Goal: Transaction & Acquisition: Purchase product/service

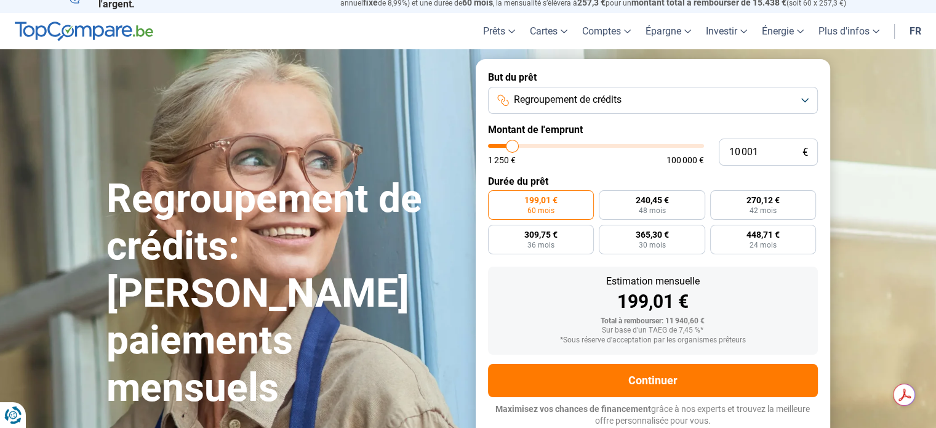
type input "16 250"
type input "16250"
type input "17 750"
type input "17750"
type input "19 000"
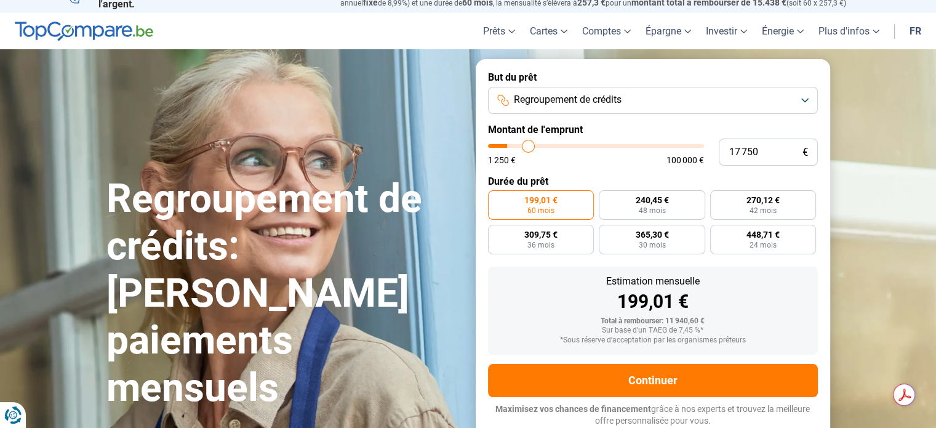
type input "19000"
type input "20 500"
type input "20500"
type input "23 750"
type input "23750"
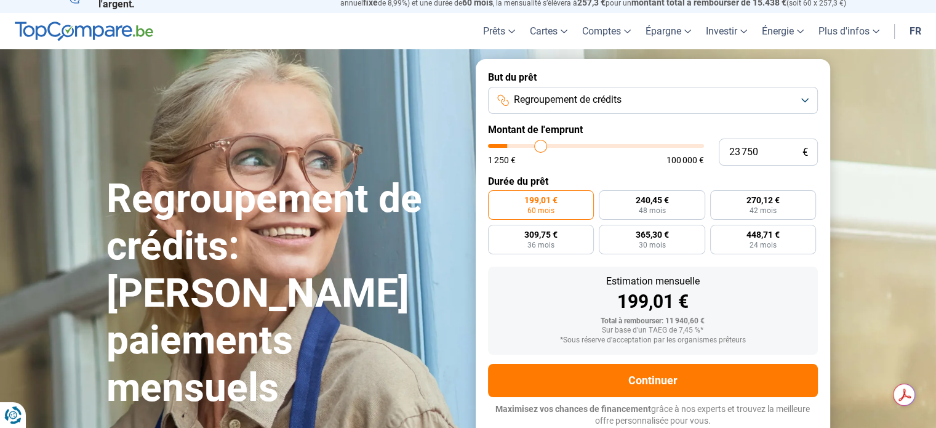
type input "26 750"
type input "26750"
type input "31 250"
type input "31250"
type input "32 750"
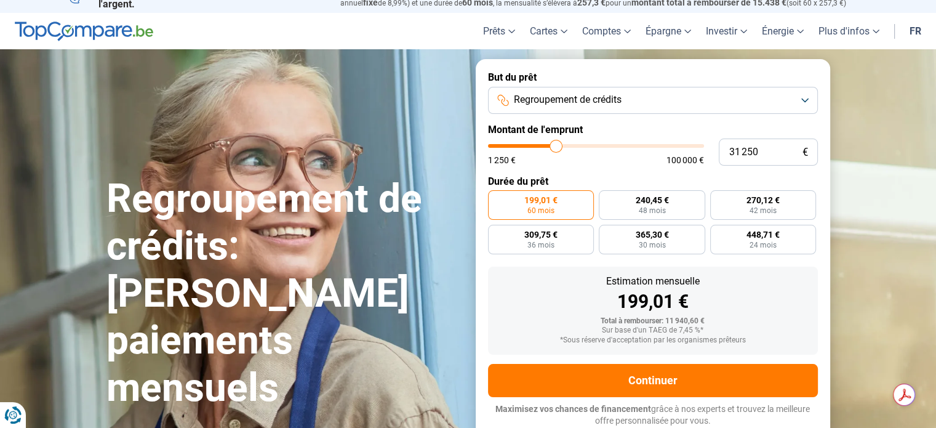
type input "32750"
type input "34 250"
type input "34250"
type input "35 500"
type input "35500"
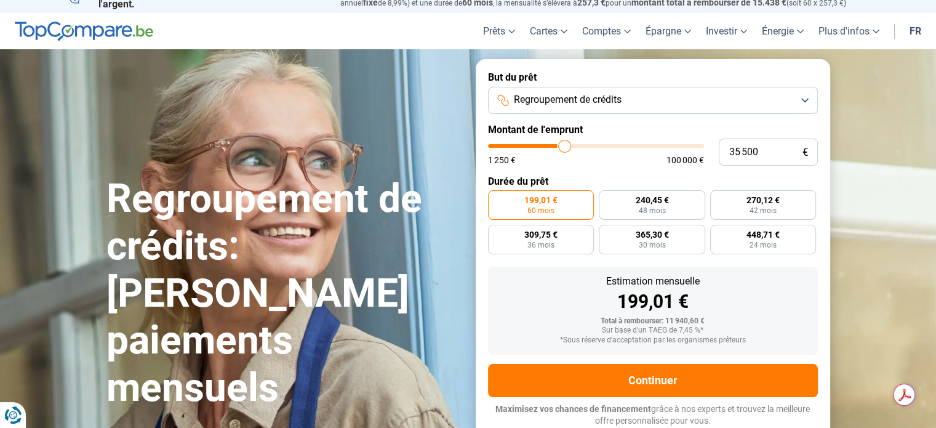
type input "35 750"
type input "35750"
type input "36 000"
type input "36000"
type input "36 250"
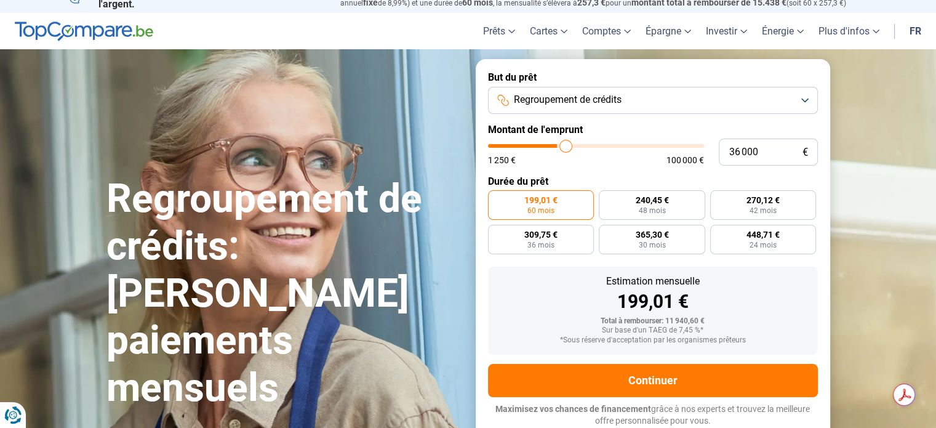
type input "36250"
type input "36 500"
type input "36500"
type input "36 750"
type input "36750"
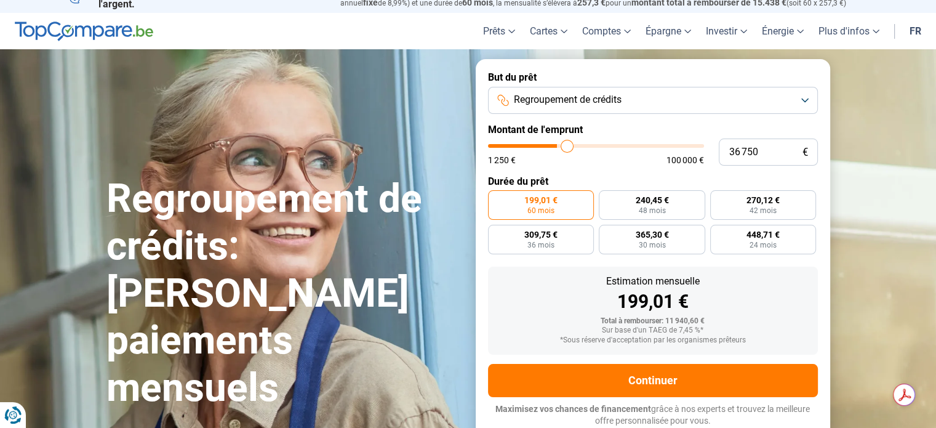
type input "37 000"
type input "37000"
type input "37 250"
type input "37250"
type input "37 750"
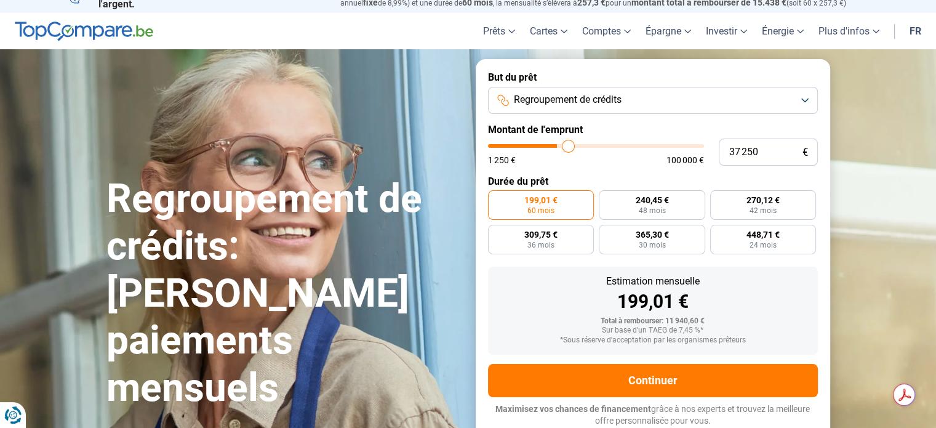
type input "37750"
type input "39 000"
type input "39000"
type input "40 250"
type input "40250"
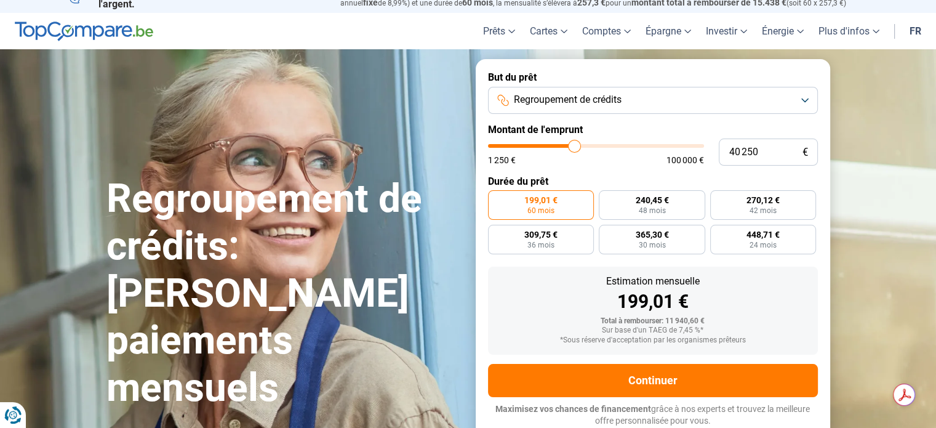
type input "42 000"
type input "42000"
type input "42 750"
type input "42750"
type input "43 500"
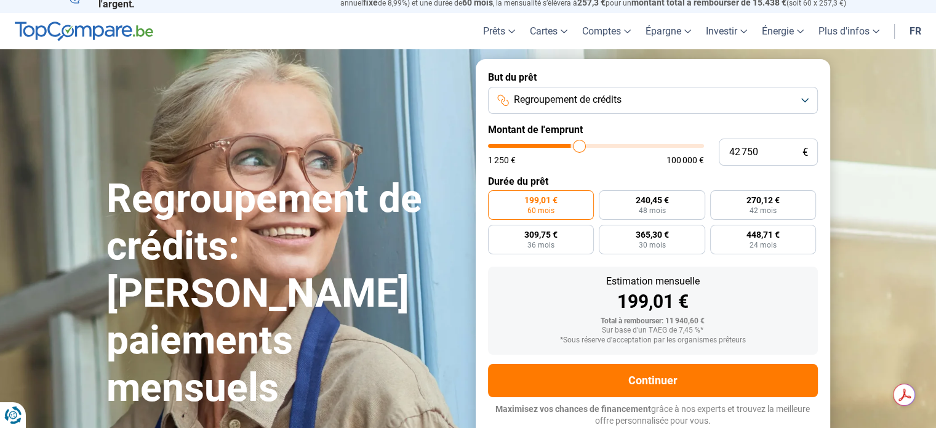
type input "43500"
type input "43 750"
type input "43750"
type input "44 000"
type input "44000"
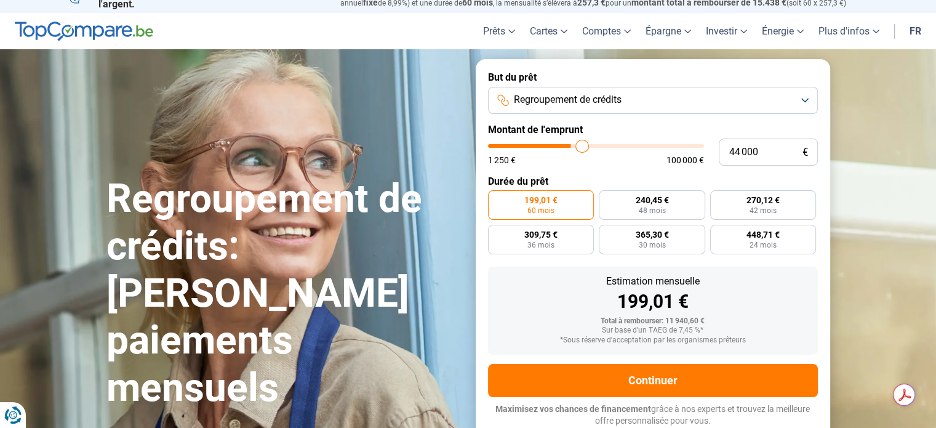
type input "44 250"
type input "44250"
type input "44 500"
type input "44500"
type input "45 000"
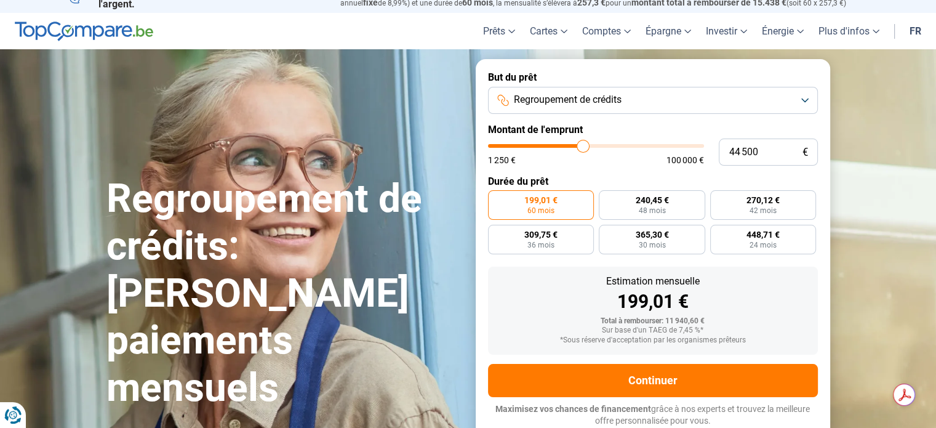
type input "45000"
type input "45 500"
type input "45500"
type input "46 500"
type input "46500"
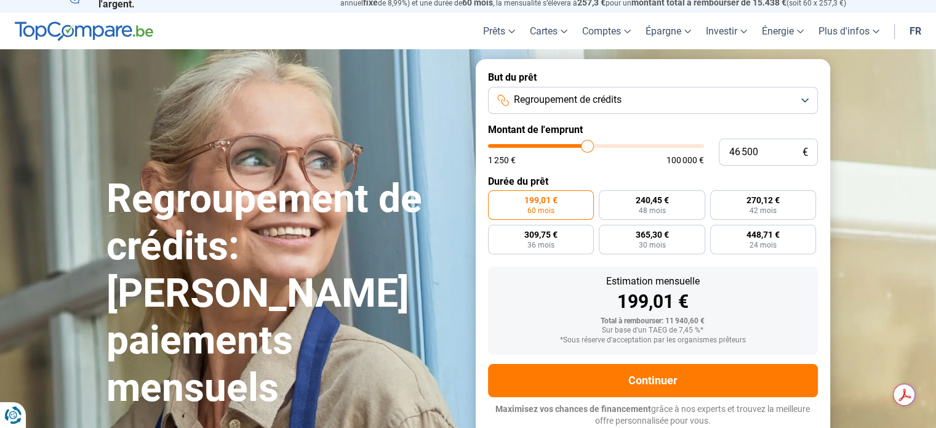
type input "47 000"
type input "47000"
type input "47 500"
type input "47500"
type input "48 000"
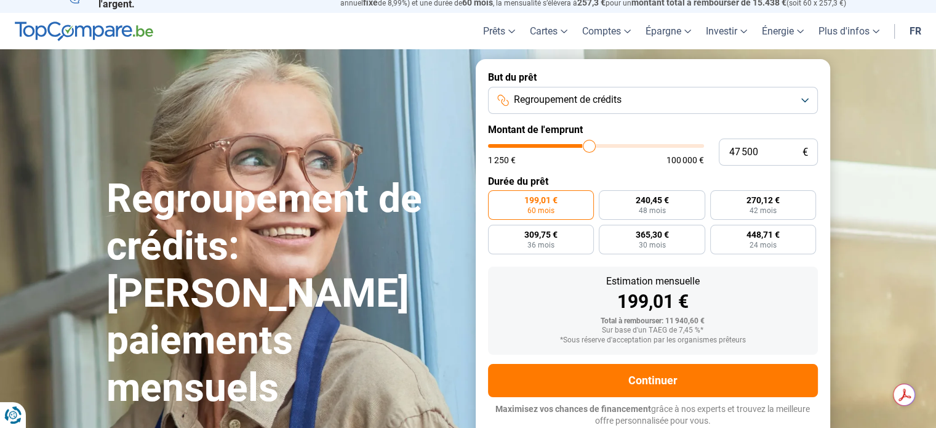
type input "48000"
type input "48 500"
type input "48500"
type input "48 750"
type input "48750"
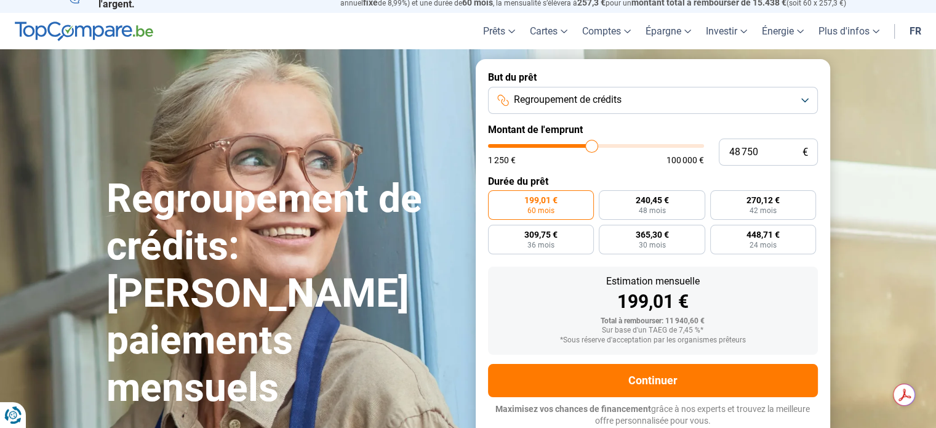
type input "49 000"
type input "49000"
type input "48 750"
type input "48750"
type input "48 500"
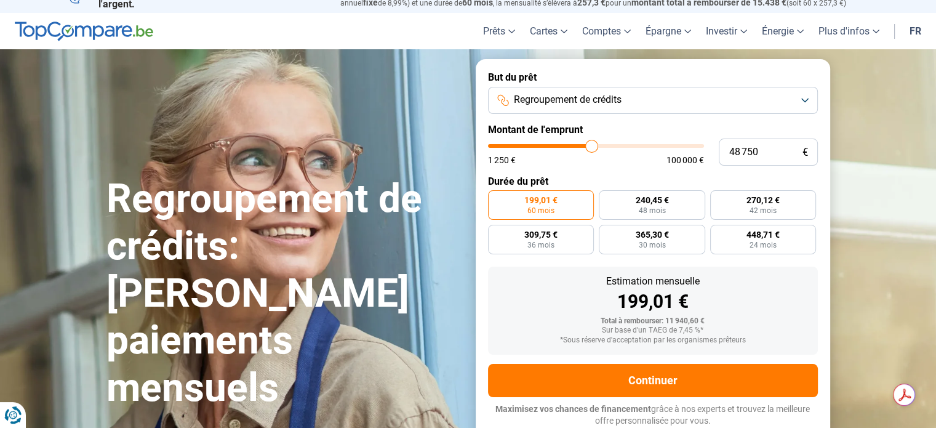
type input "48500"
type input "47 750"
type input "47750"
type input "46 750"
type input "46750"
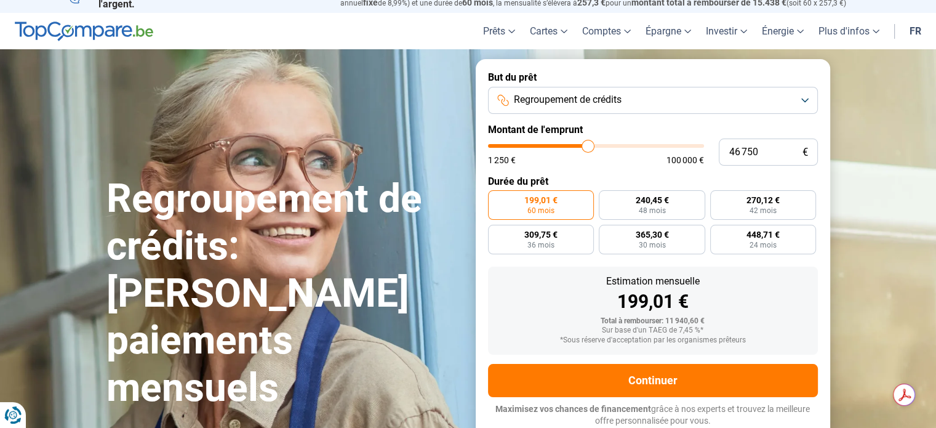
type input "45 000"
type input "45000"
type input "44 250"
type input "44250"
type input "43 500"
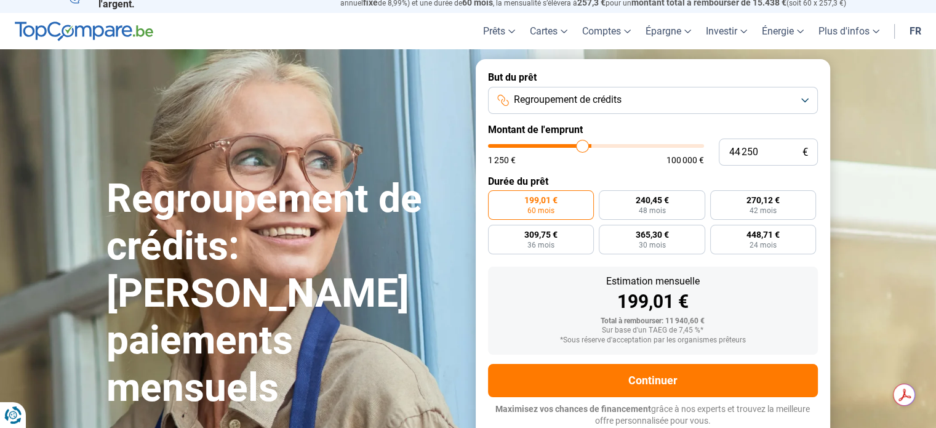
type input "43500"
type input "42 750"
type input "42750"
type input "42 500"
type input "42500"
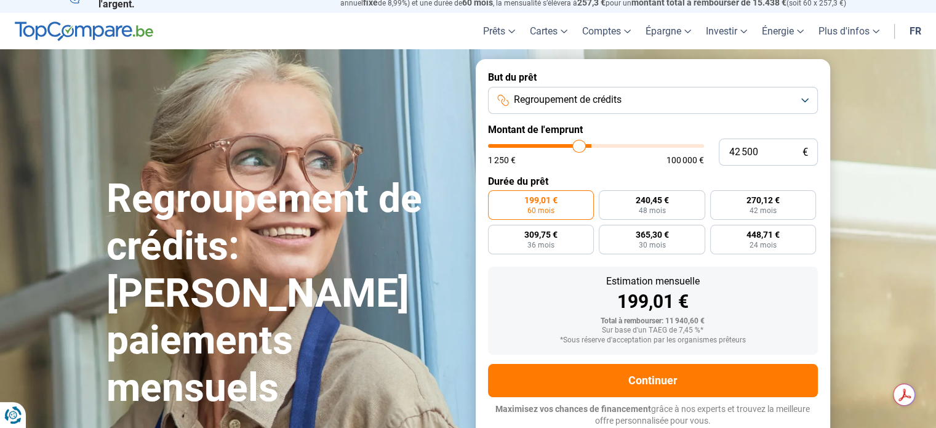
type input "42 250"
type input "42250"
type input "42 000"
type input "42000"
type input "41 750"
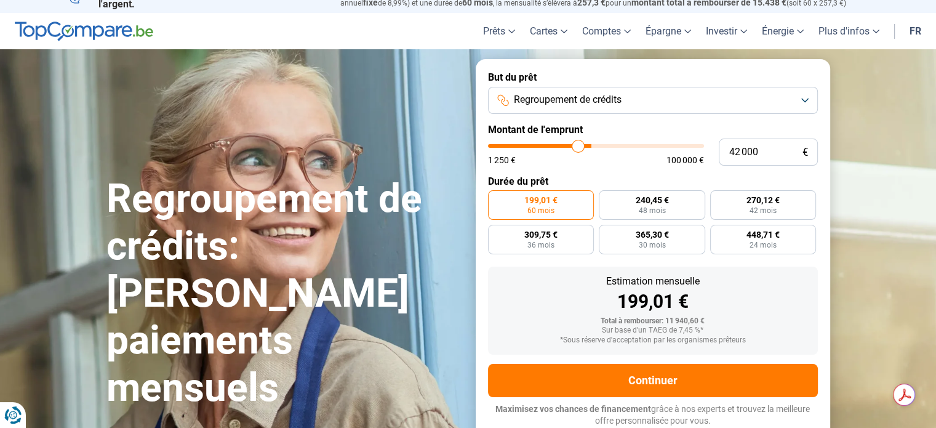
type input "41750"
type input "41 500"
type input "41500"
type input "41 250"
type input "41250"
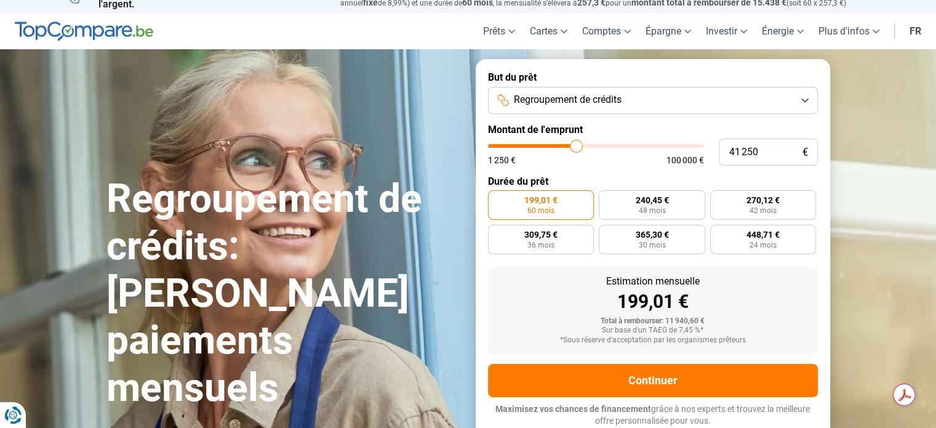
type input "41 000"
type input "41000"
type input "40 750"
type input "40750"
type input "40 500"
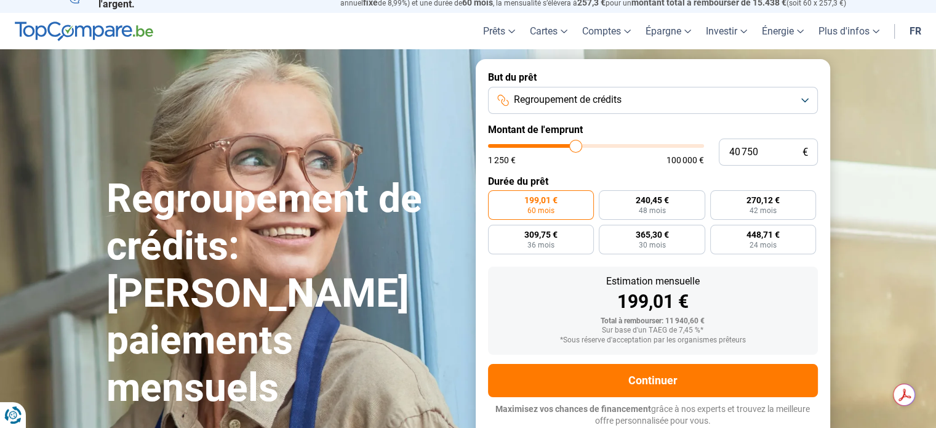
type input "40500"
type input "40 250"
type input "40250"
type input "40 000"
type input "40000"
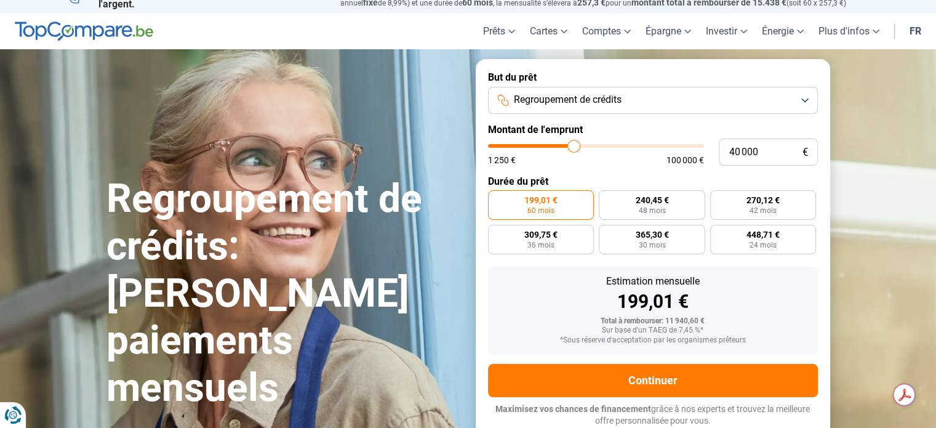
type input "39 750"
type input "39750"
type input "39 500"
type input "39500"
type input "39 250"
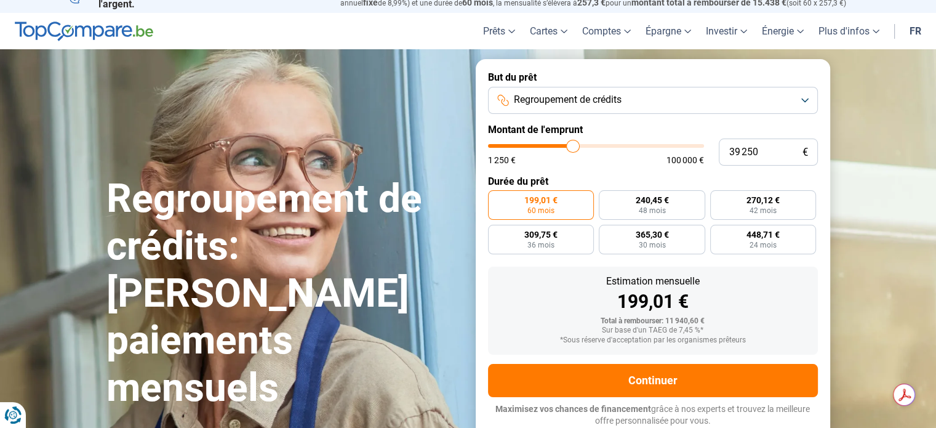
type input "39250"
type input "39 000"
type input "39000"
type input "38 750"
type input "38750"
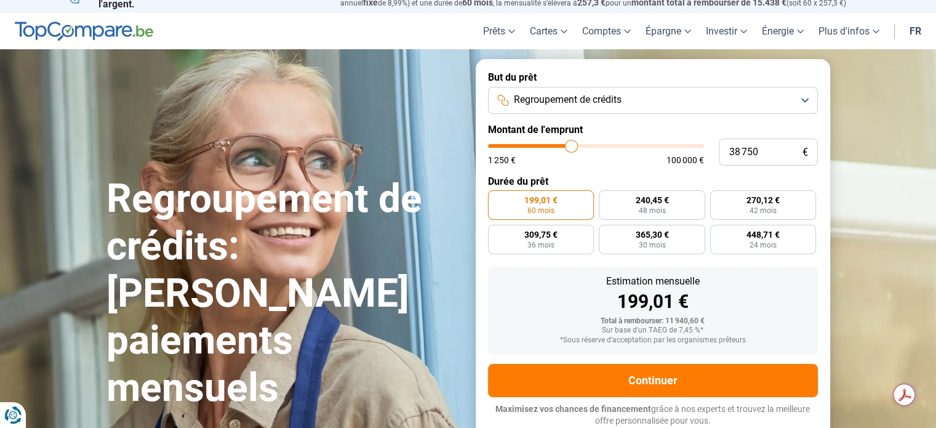
type input "38 500"
type input "38500"
type input "38 250"
type input "38250"
type input "38 000"
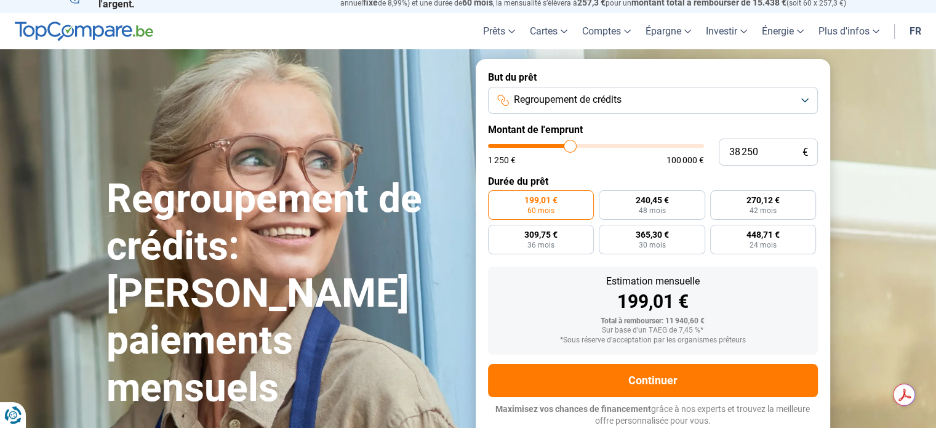
type input "38000"
type input "37 750"
type input "37750"
type input "37 500"
type input "37500"
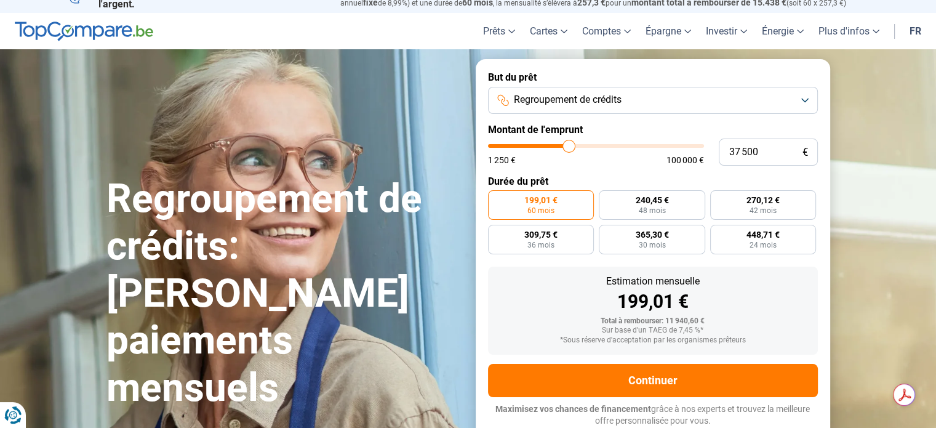
type input "37 250"
type input "37250"
type input "37 000"
type input "37000"
type input "36 750"
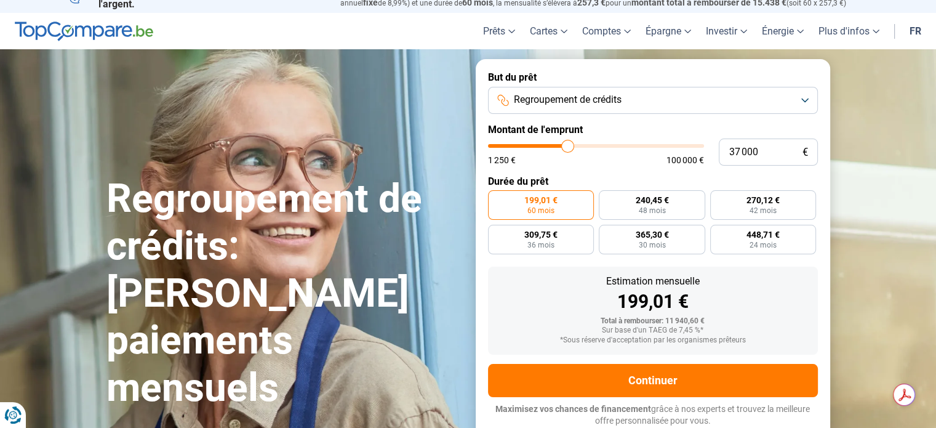
type input "36750"
type input "36 500"
type input "36500"
type input "36 250"
type input "36250"
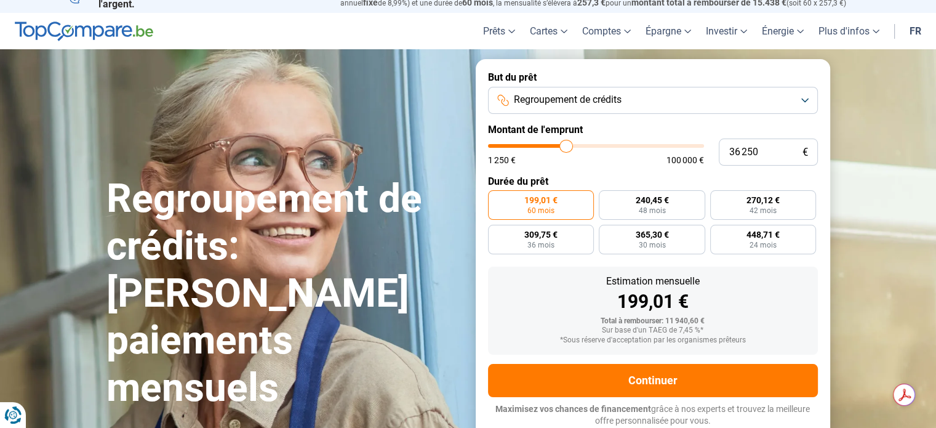
type input "36 000"
type input "36000"
type input "35 750"
type input "35750"
type input "35 500"
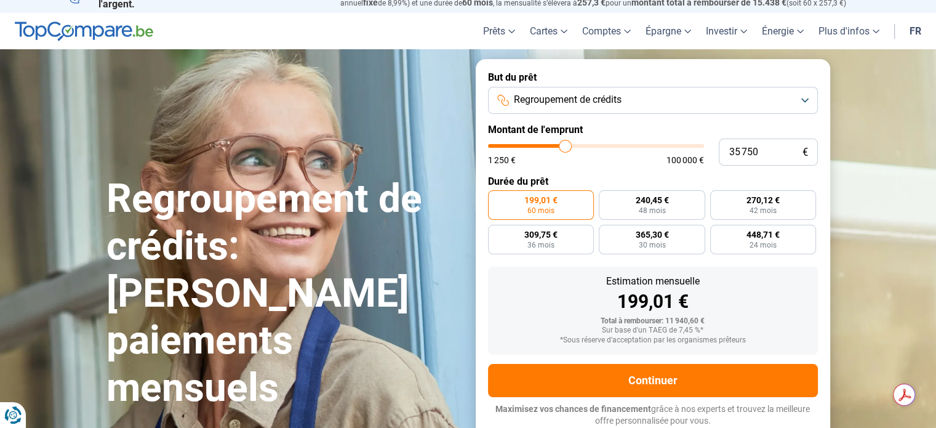
type input "35500"
type input "35 250"
type input "35250"
type input "35 000"
type input "35000"
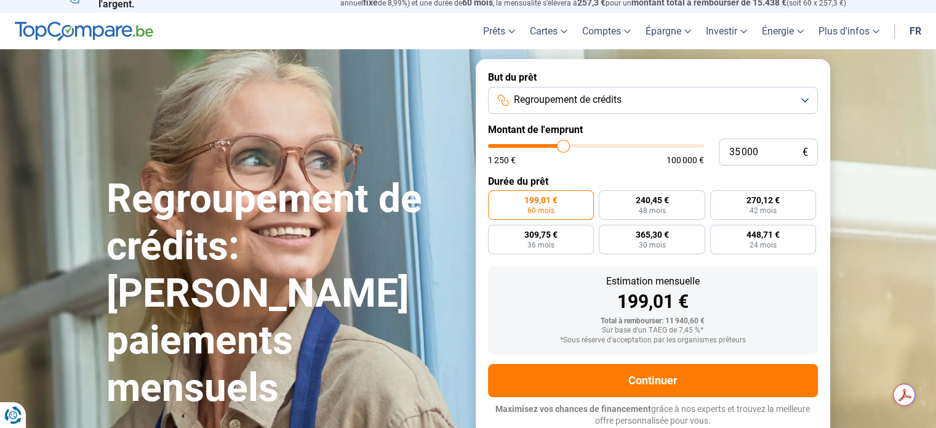
type input "34 750"
type input "34750"
type input "34 500"
type input "34500"
type input "34 250"
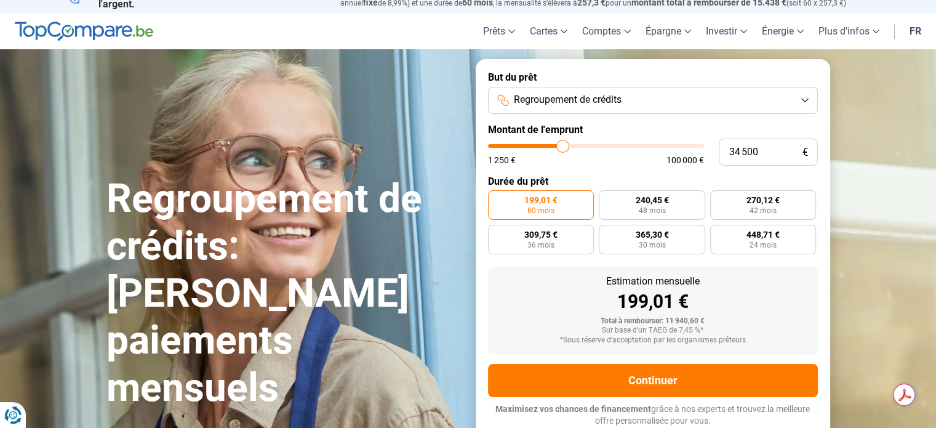
type input "34250"
type input "34 000"
type input "34000"
type input "33 750"
type input "33750"
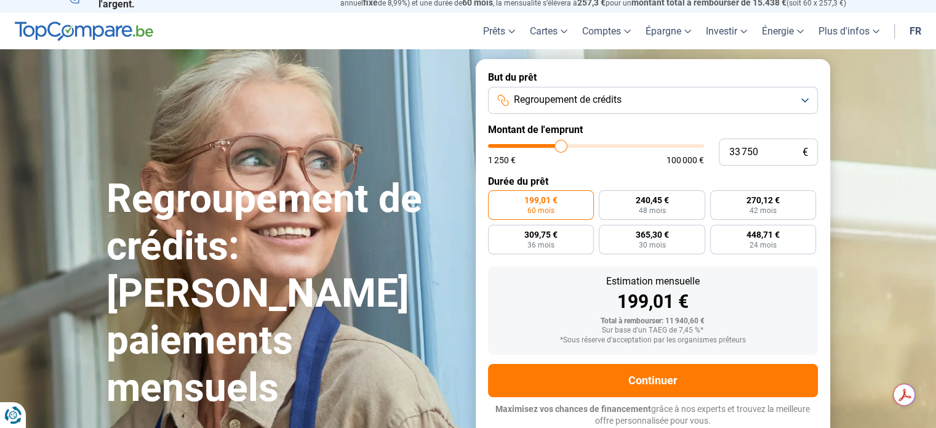
type input "33 500"
type input "33500"
type input "33 250"
type input "33250"
type input "32 750"
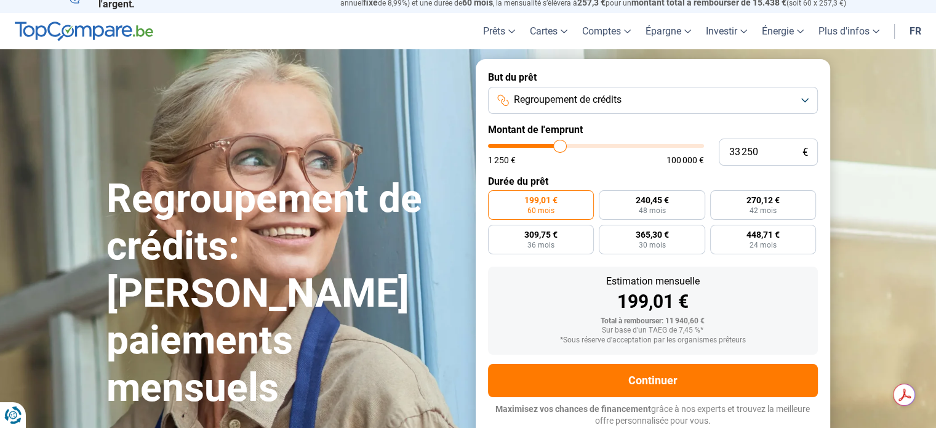
type input "32750"
type input "32 500"
type input "32500"
type input "32 250"
type input "32250"
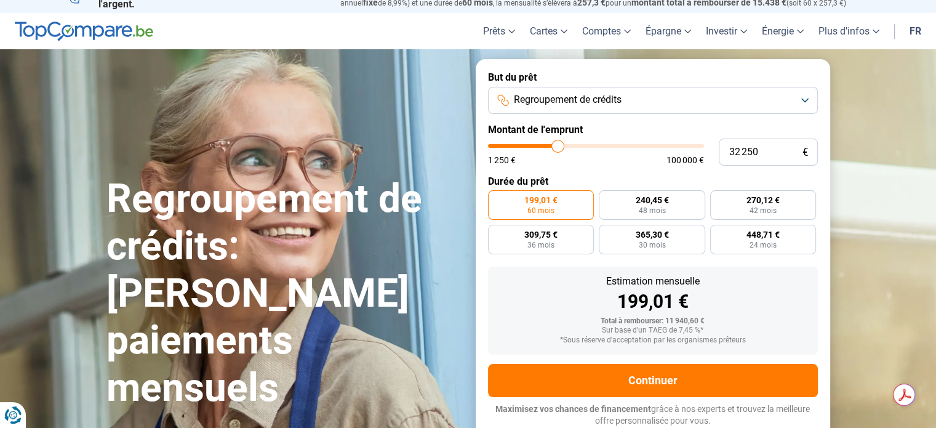
type input "32 000"
type input "32000"
type input "31 750"
type input "31750"
type input "31 500"
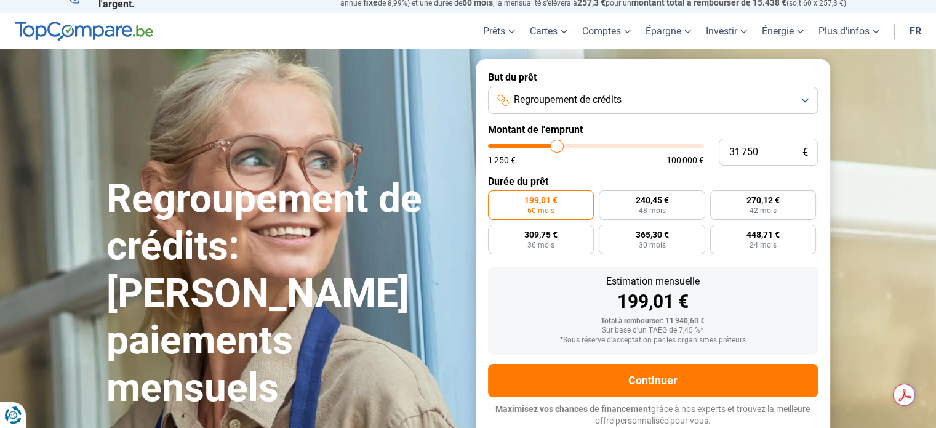
type input "31500"
type input "31 250"
type input "31250"
type input "31 000"
type input "31000"
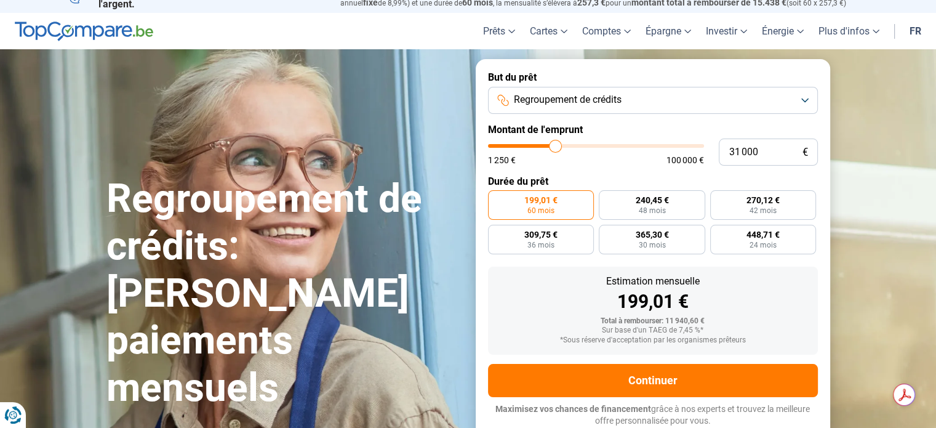
type input "30 750"
type input "30750"
type input "30 250"
type input "30250"
type input "29 250"
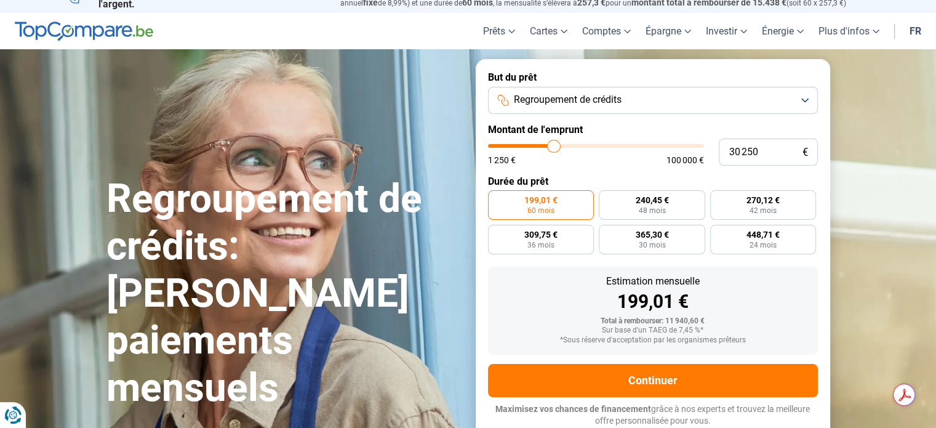
type input "29250"
type input "28 500"
type input "28500"
type input "27 750"
type input "27750"
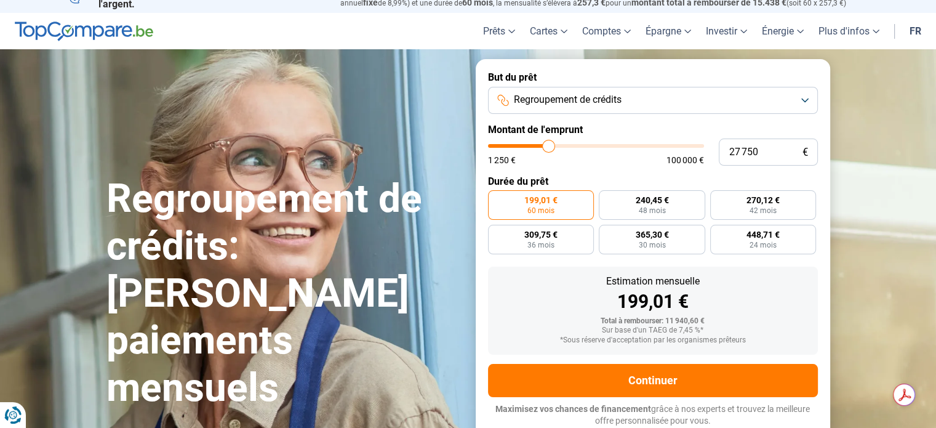
type input "27 500"
type input "27500"
type input "27 000"
type input "27000"
type input "26 750"
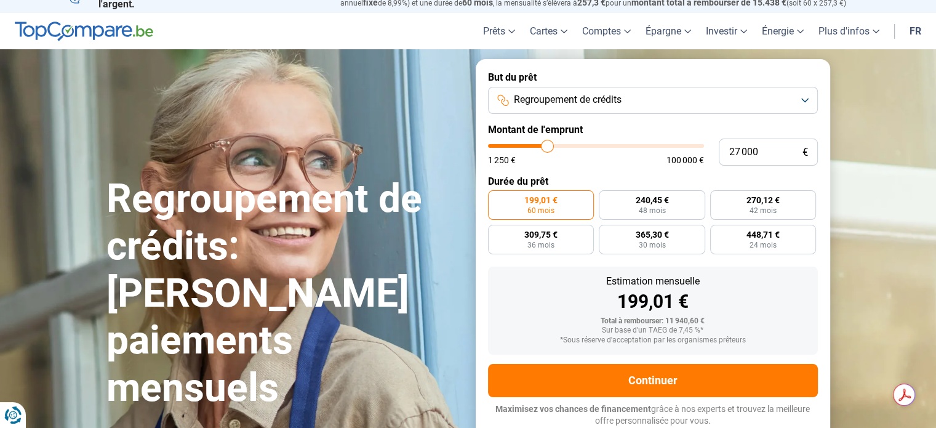
type input "26750"
type input "26 500"
type input "26500"
type input "26 750"
type input "26750"
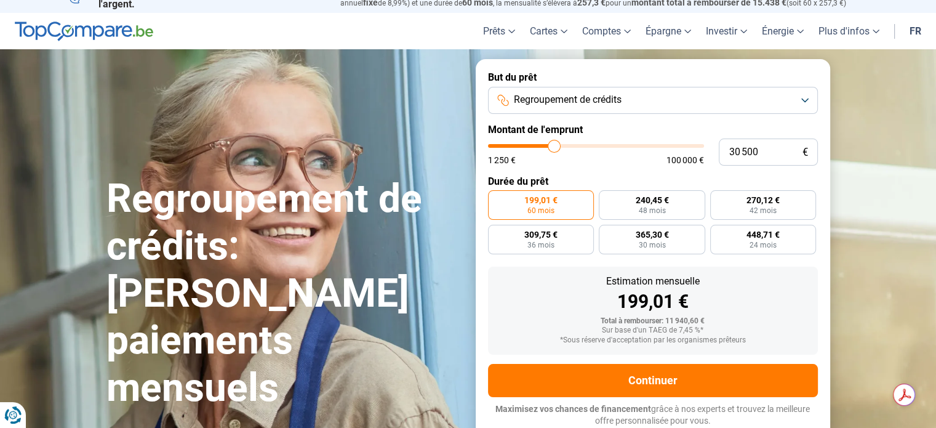
drag, startPoint x: 513, startPoint y: 145, endPoint x: 554, endPoint y: 167, distance: 46.8
click at [554, 148] on input "range" at bounding box center [596, 146] width 216 height 4
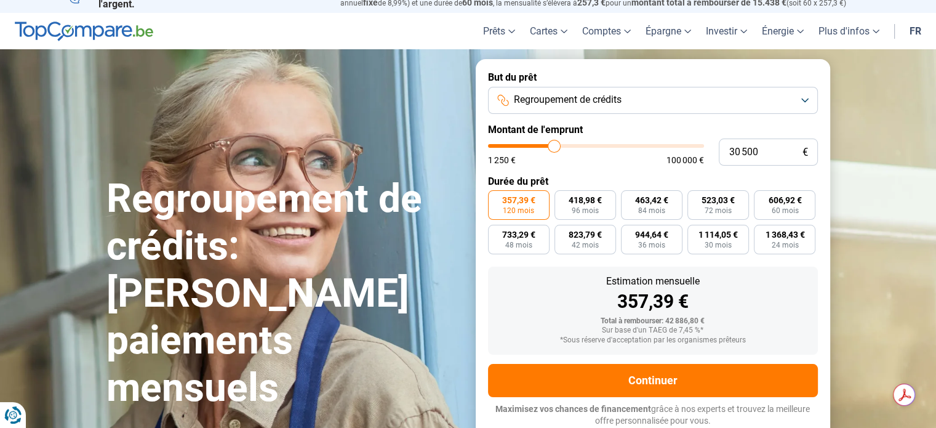
click at [686, 329] on div "Sur base d'un TAEG de 7,45 %*" at bounding box center [653, 330] width 310 height 9
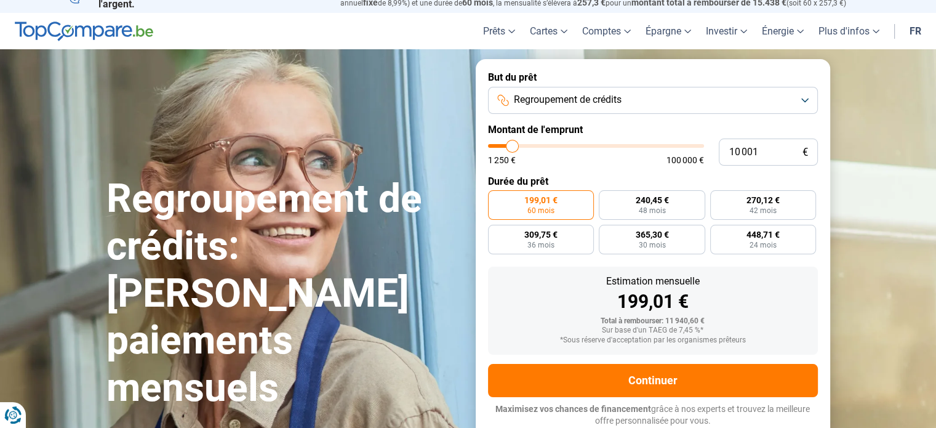
type input "11 000"
type input "11000"
type input "12 500"
type input "12500"
type input "15 750"
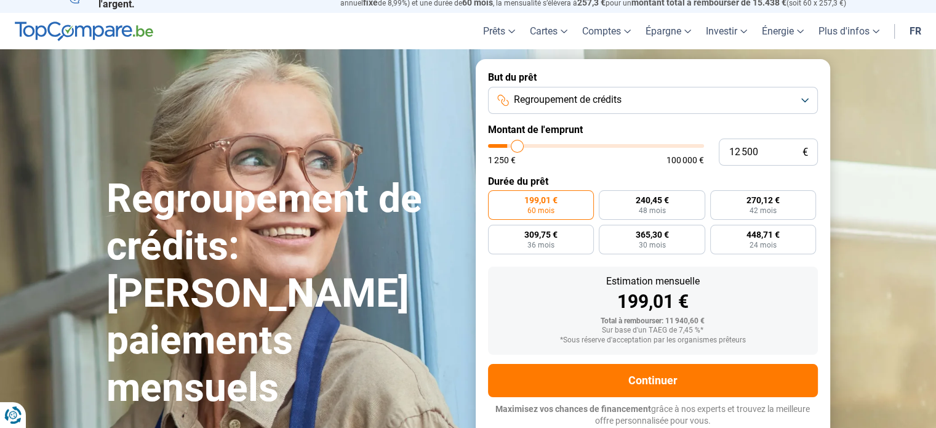
type input "15750"
type input "16 250"
type input "16250"
type input "16 750"
type input "16750"
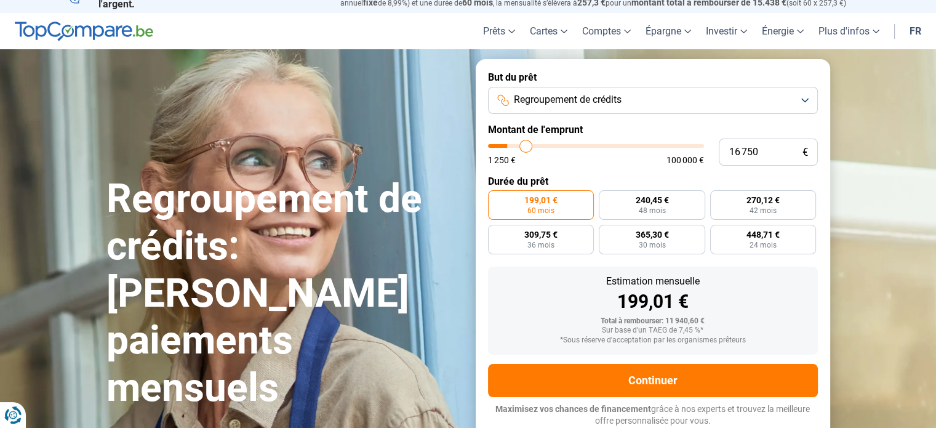
type input "17 500"
type input "17500"
type input "17 750"
type input "17750"
type input "18 500"
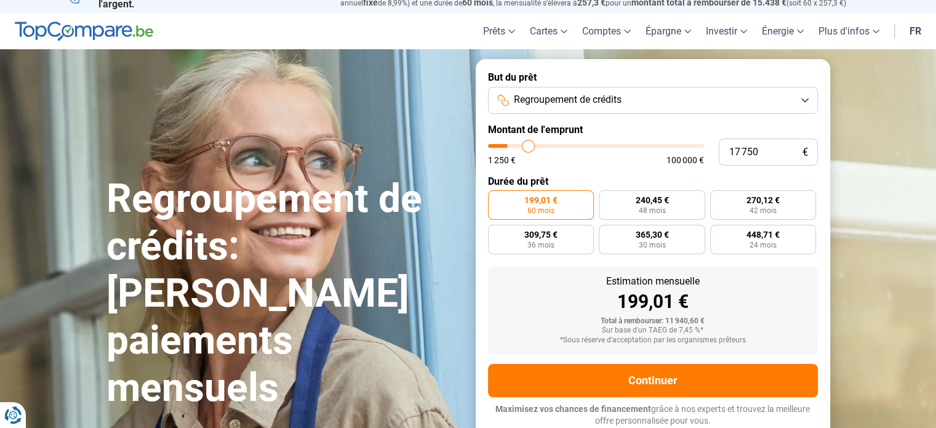
type input "18500"
type input "18 750"
type input "18750"
type input "19 250"
type input "19250"
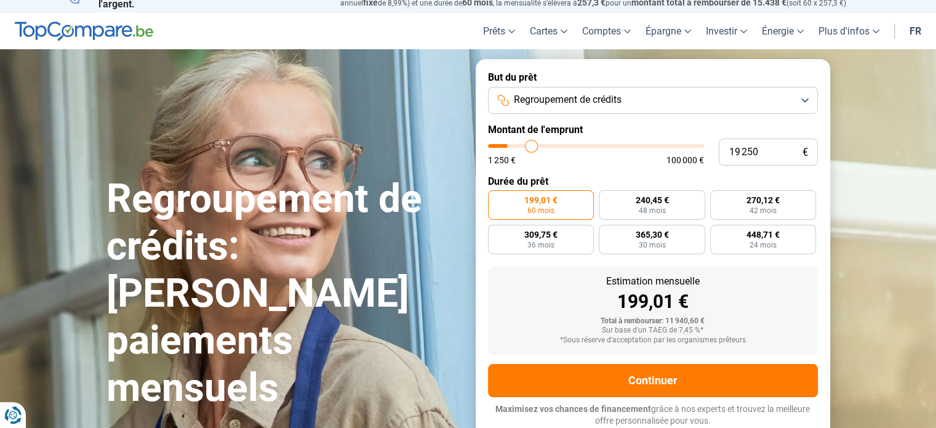
type input "19 750"
type input "19750"
type input "20 250"
type input "20250"
type input "21 000"
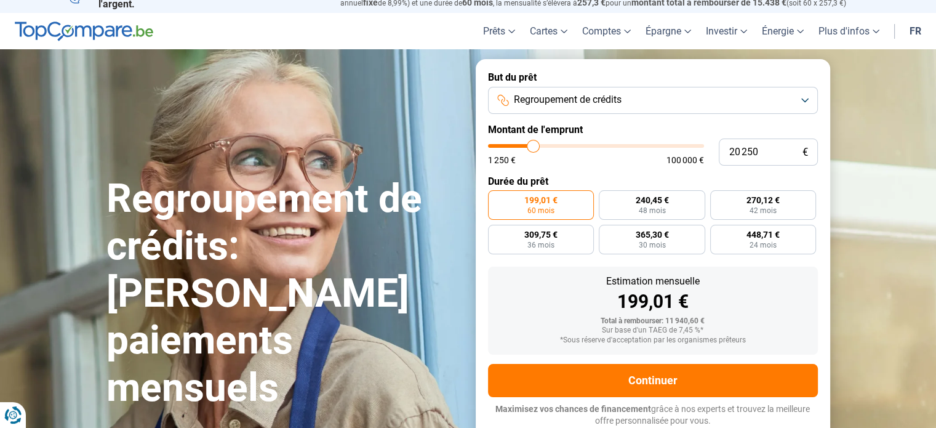
type input "21000"
type input "21 250"
type input "21250"
type input "22 250"
type input "22250"
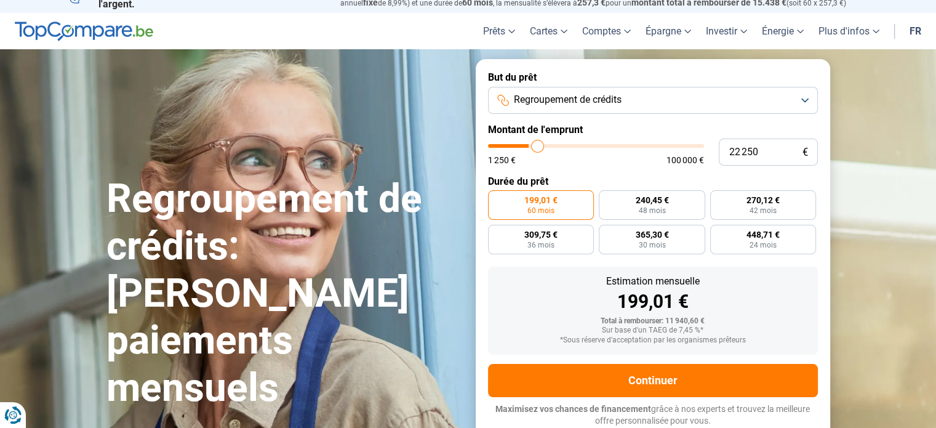
type input "23 000"
type input "23000"
type input "23 750"
type input "23750"
type input "24 500"
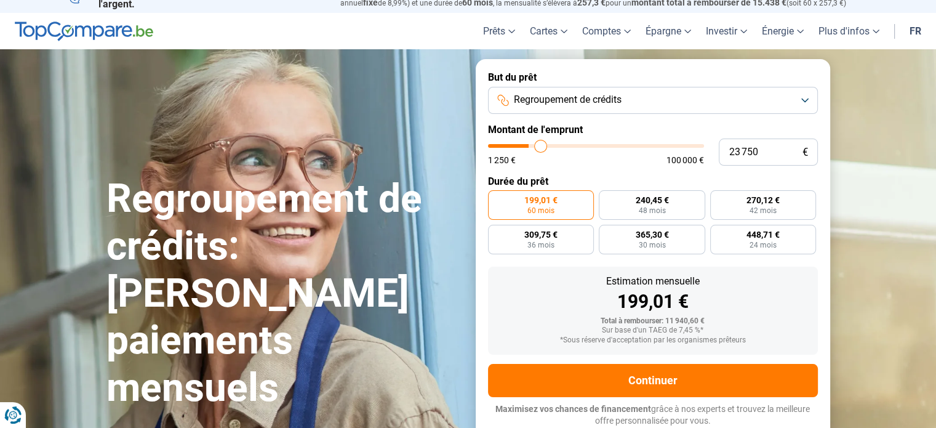
type input "24500"
type input "25 000"
type input "25000"
type input "25 250"
type input "25250"
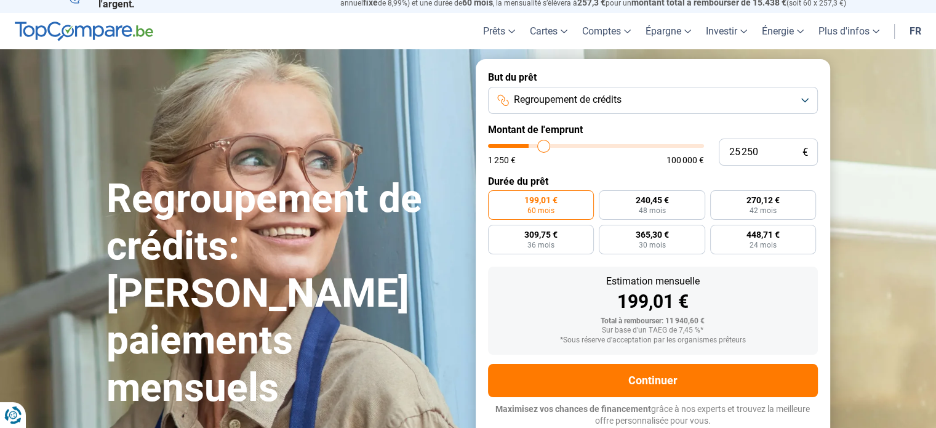
type input "25 500"
type input "25500"
type input "25 750"
type input "25750"
type input "26 250"
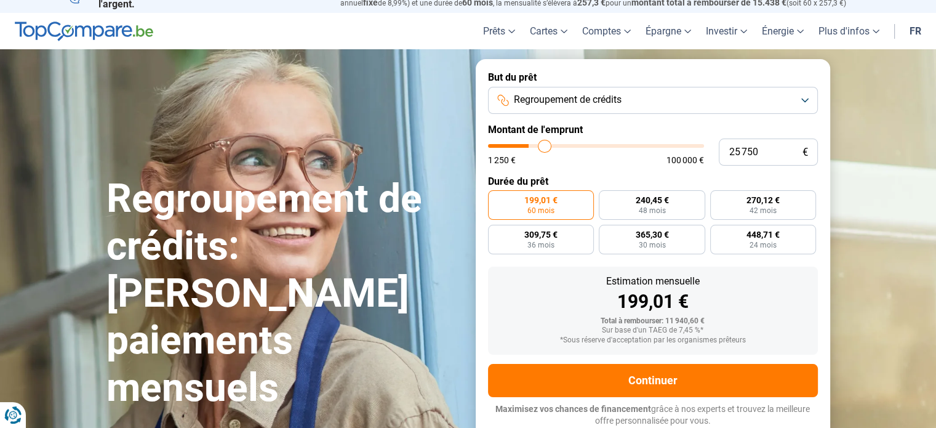
type input "26250"
type input "26 750"
type input "26750"
type input "27 250"
type input "27250"
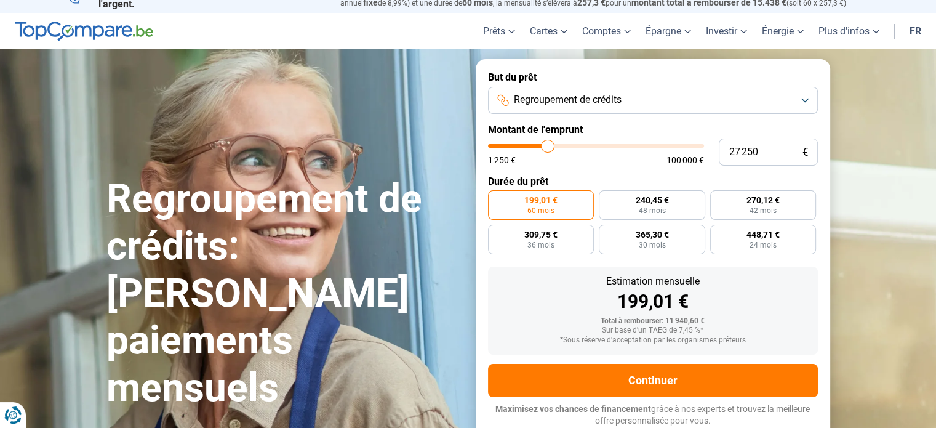
type input "27 500"
type input "27500"
type input "28 250"
type input "28250"
type input "29 000"
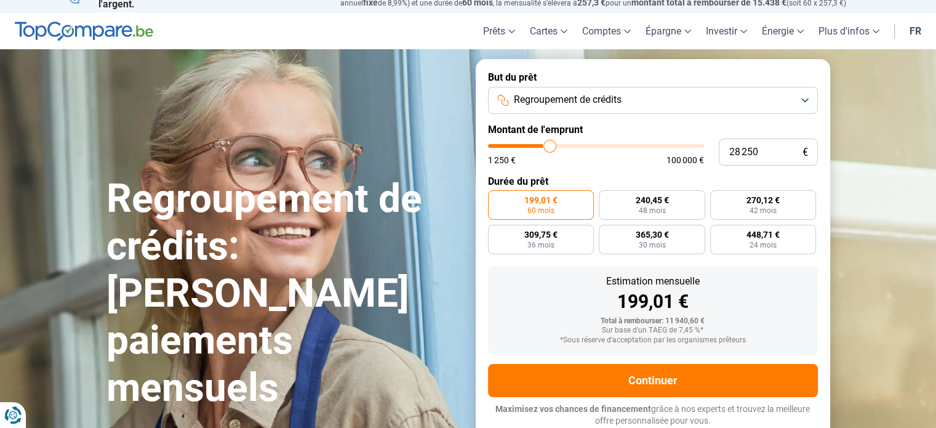
type input "29000"
type input "29 500"
type input "29500"
type input "30 000"
type input "30000"
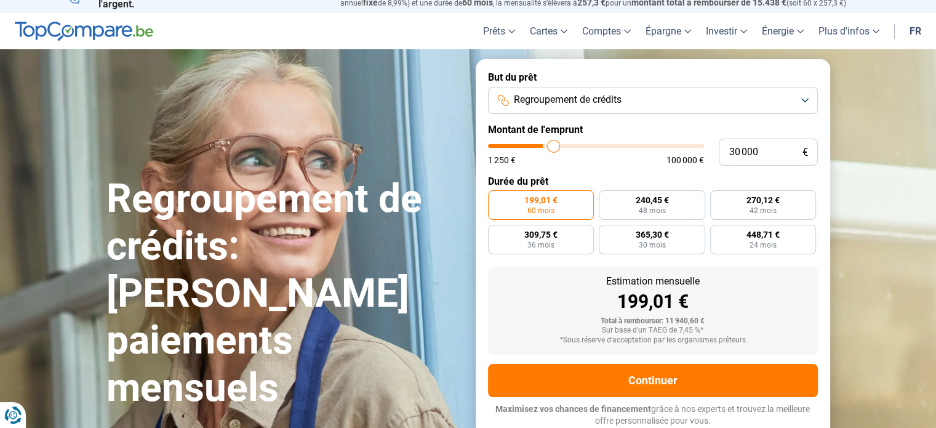
type input "30 500"
type input "30500"
type input "31 000"
type input "31000"
type input "31 250"
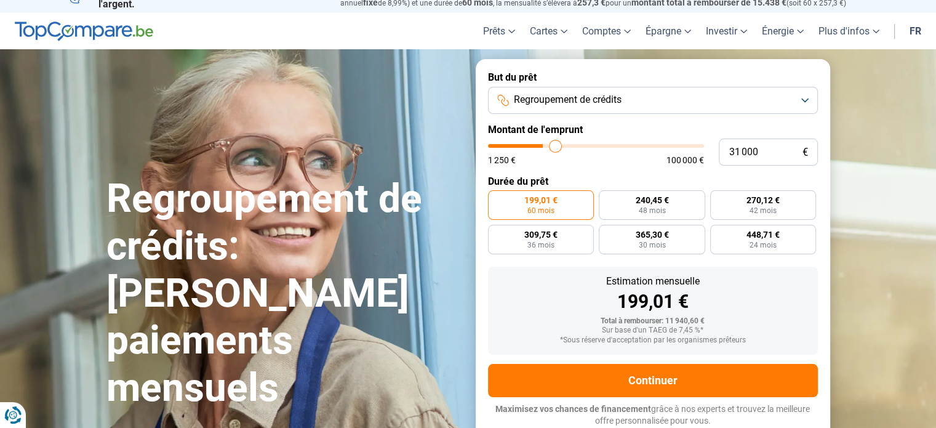
type input "31250"
type input "31 500"
type input "31500"
type input "31 750"
type input "31750"
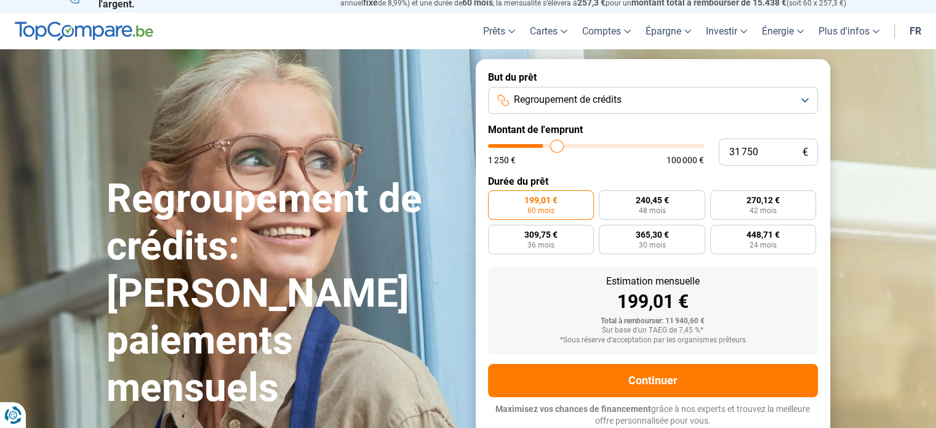
type input "32 250"
type input "32250"
type input "32 500"
type input "32500"
type input "33 000"
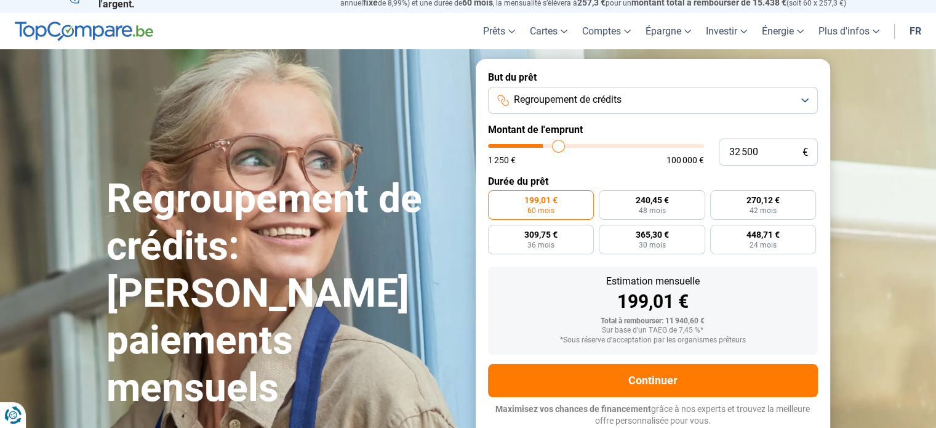
type input "33000"
type input "33 250"
type input "33250"
type input "33 750"
type input "33750"
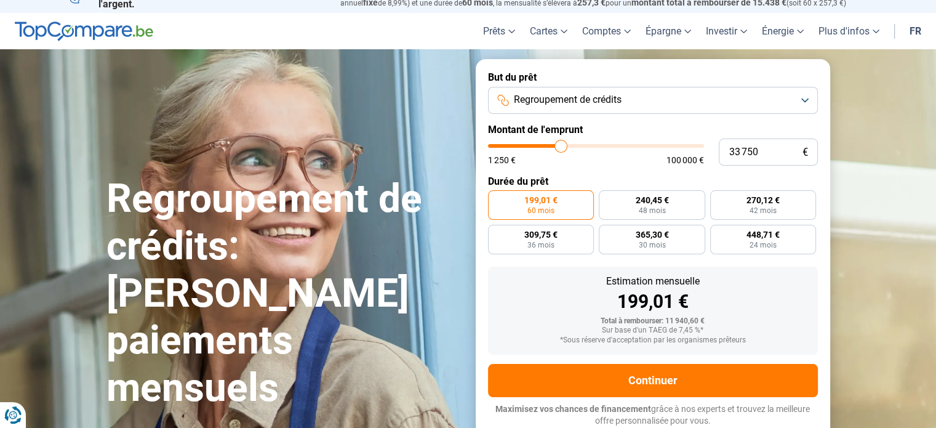
type input "35 000"
type input "35000"
type input "36 500"
type input "36500"
type input "39 000"
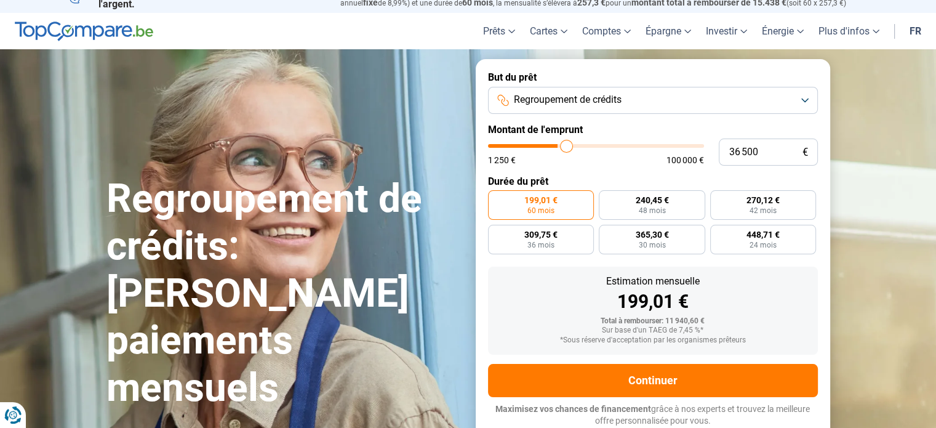
type input "39000"
type input "42 250"
type input "42250"
type input "45 750"
type input "45750"
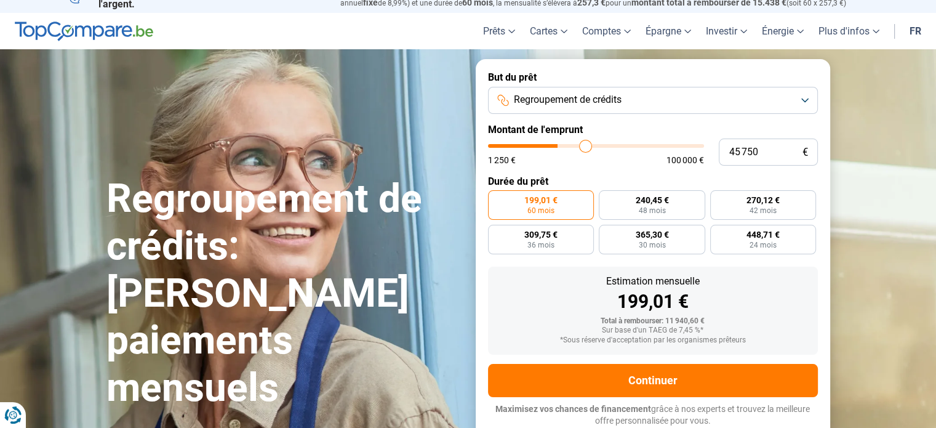
type input "53 250"
type input "53250"
type input "58 750"
type input "58750"
type input "64 000"
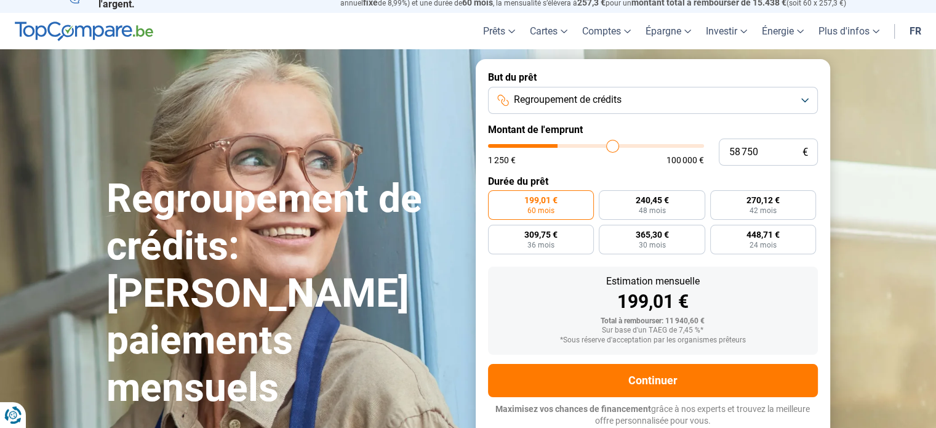
type input "64000"
type input "69 750"
type input "69750"
type input "72 250"
type input "72250"
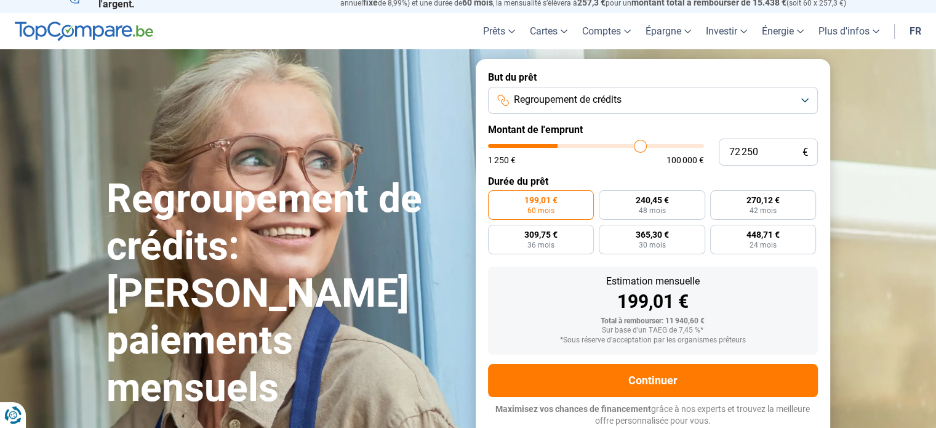
type input "74 000"
type input "74000"
type input "74 500"
type input "74500"
type input "74 750"
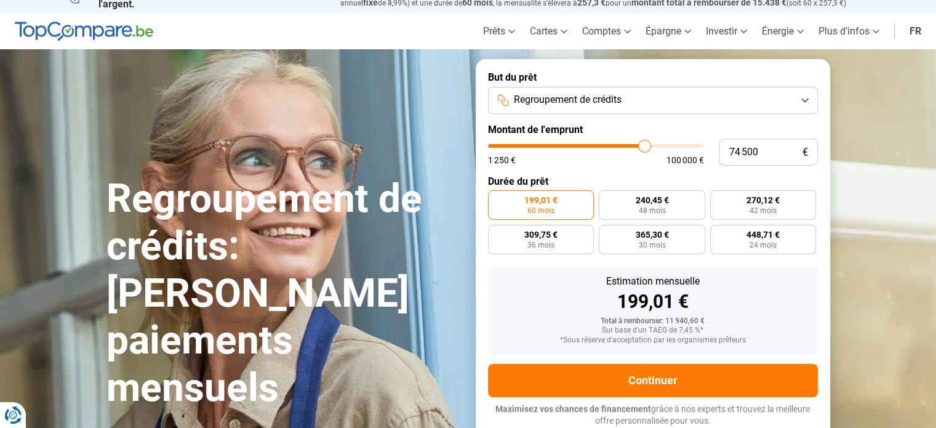
type input "74750"
type input "75 000"
type input "75000"
type input "75 250"
type input "75250"
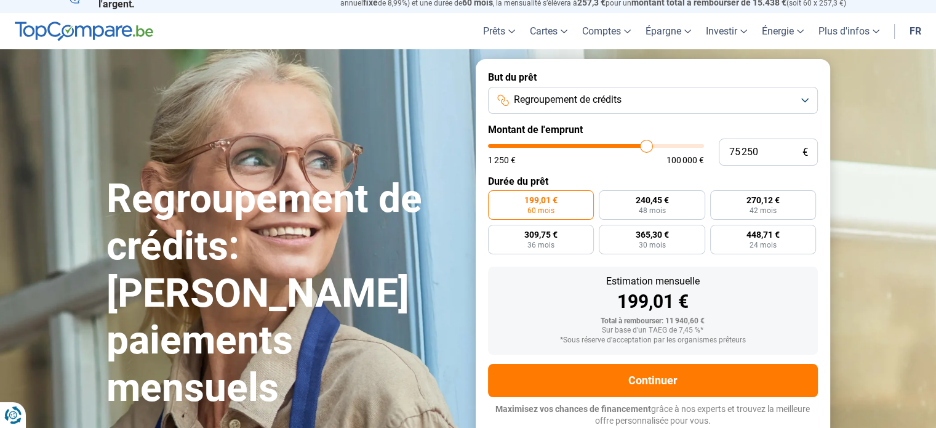
type input "75 000"
type input "75000"
type input "74 750"
type input "74750"
type input "74 500"
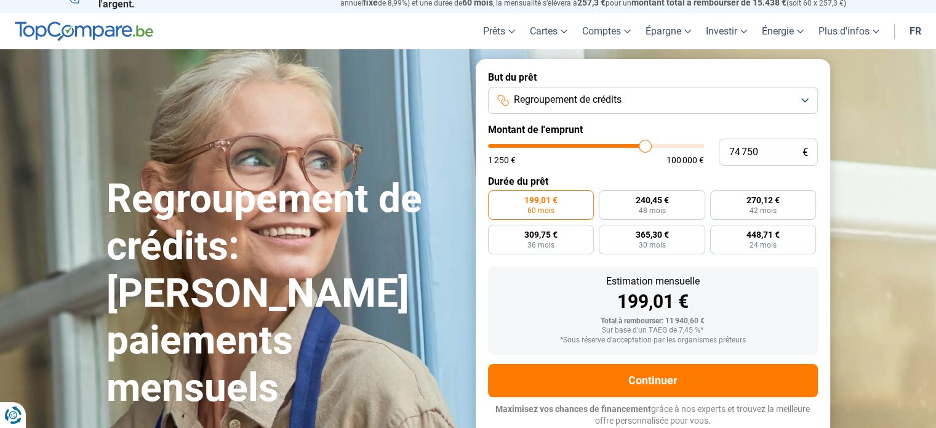
type input "74500"
type input "74 250"
type input "74250"
type input "74 000"
type input "74000"
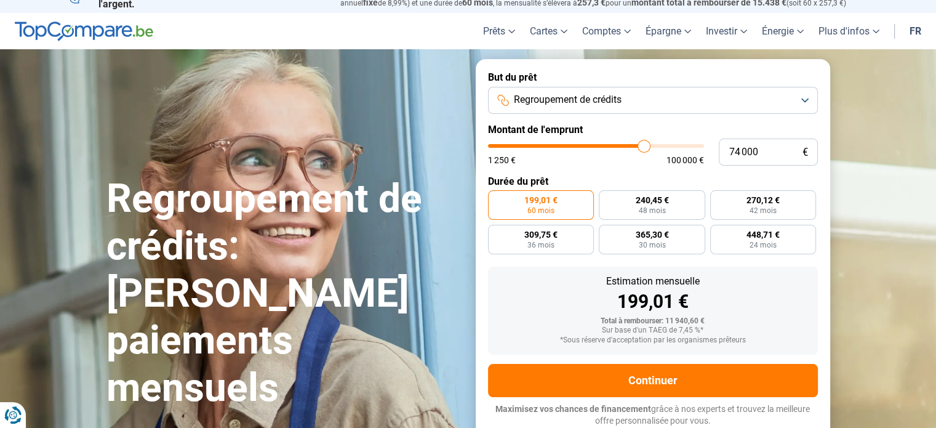
type input "73 750"
type input "73750"
type input "73 500"
type input "73500"
type input "73 000"
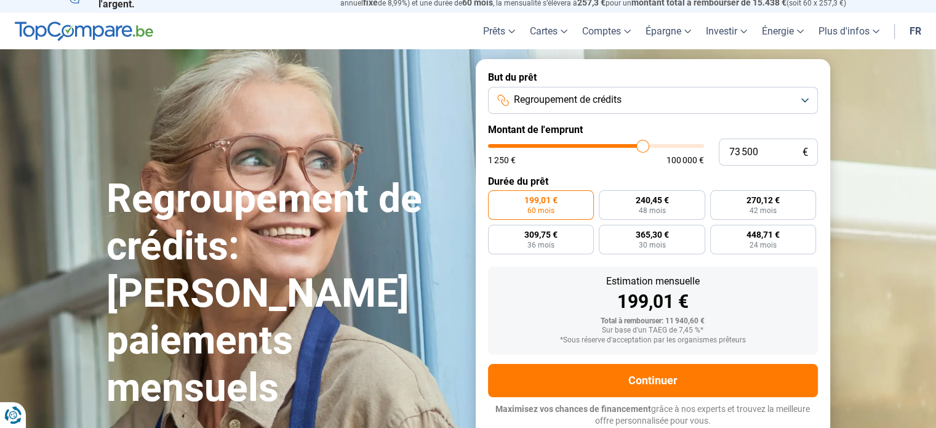
type input "73000"
type input "72 500"
type input "72500"
type input "72 000"
type input "72000"
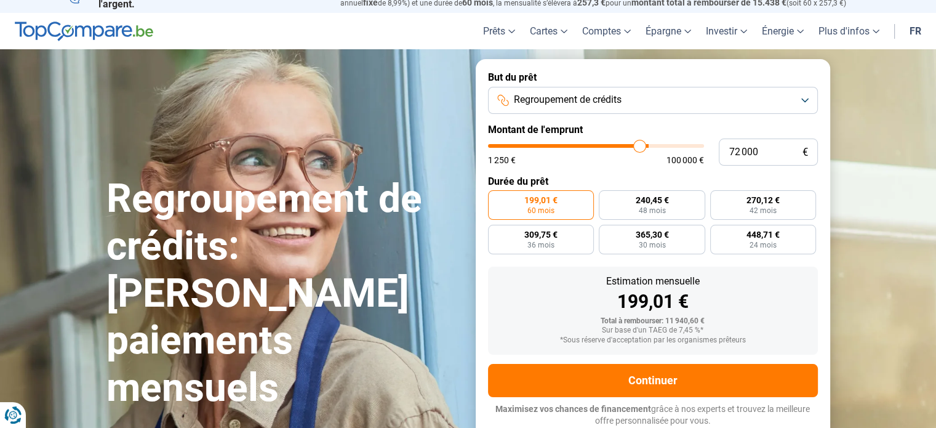
type input "71 750"
type input "71750"
type input "71 250"
type input "71250"
type input "71 000"
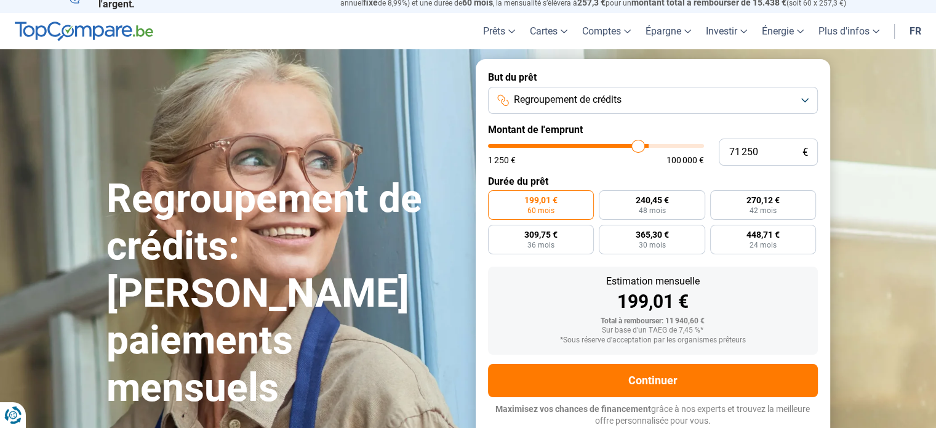
type input "71000"
type input "70 750"
type input "70750"
type input "70 500"
type input "70500"
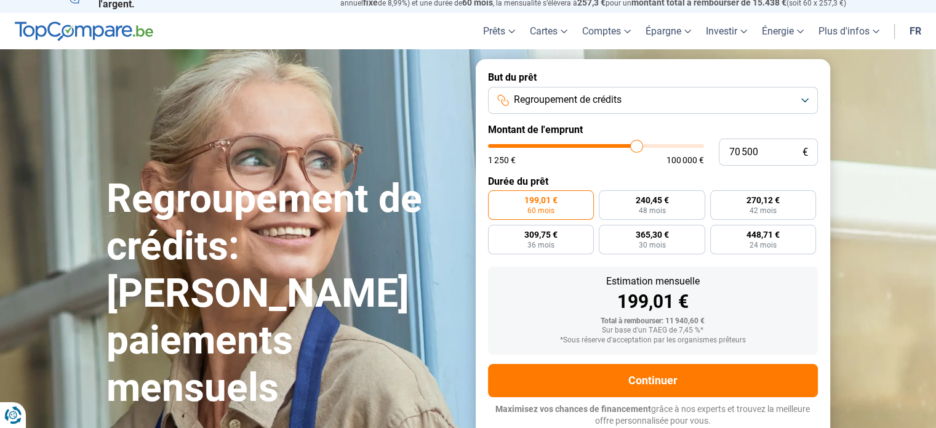
type input "70 250"
type input "70250"
type input "70 000"
type input "70000"
type input "70 250"
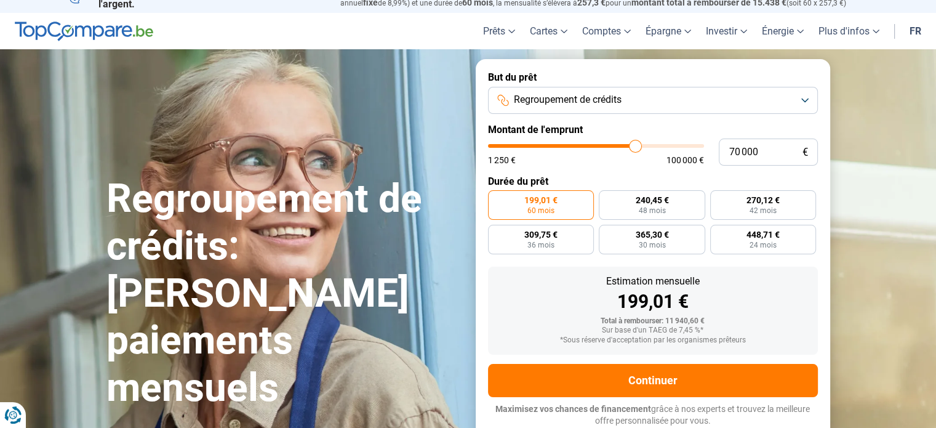
type input "70250"
type input "70 500"
type input "70500"
type input "71 250"
type input "71250"
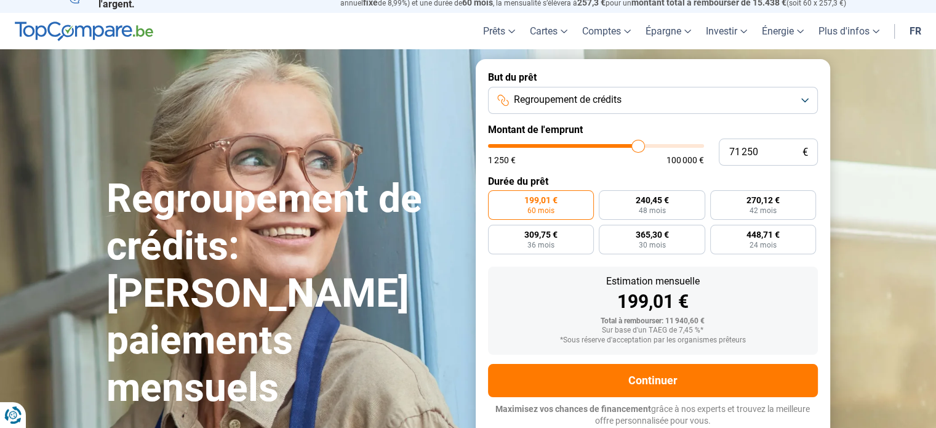
type input "71 500"
type input "71500"
type input "72 250"
type input "72250"
type input "72 500"
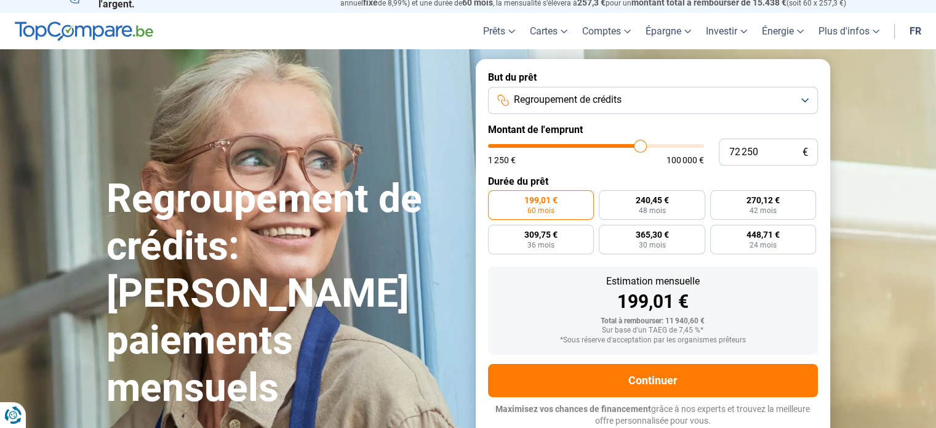
type input "72500"
type input "72 750"
type input "72750"
type input "73 000"
type input "73000"
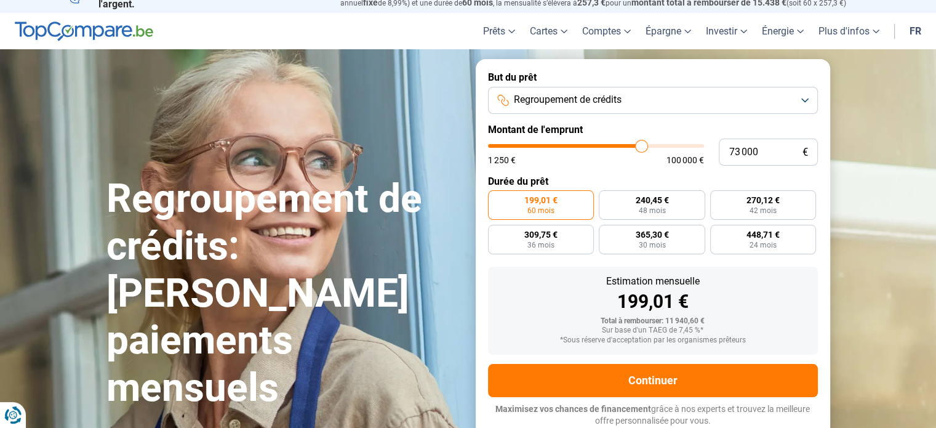
type input "73 250"
type input "73250"
type input "73 500"
type input "73500"
type input "73 000"
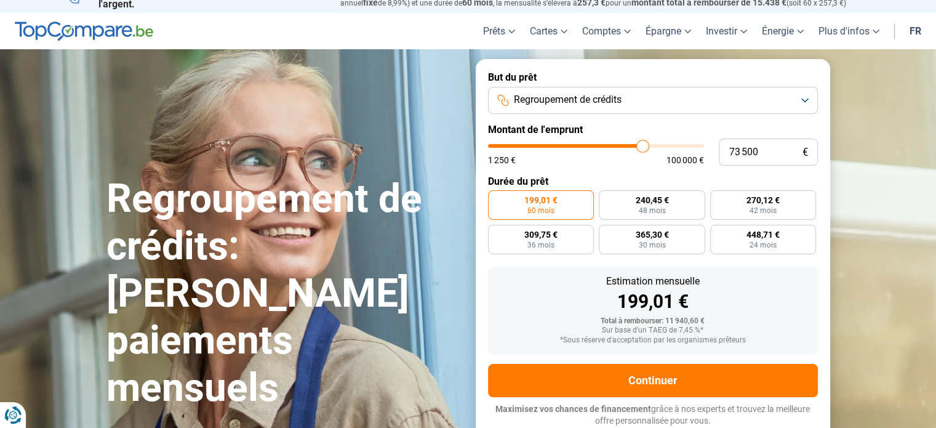
type input "73000"
type input "72 000"
type input "72000"
type input "69 750"
type input "69750"
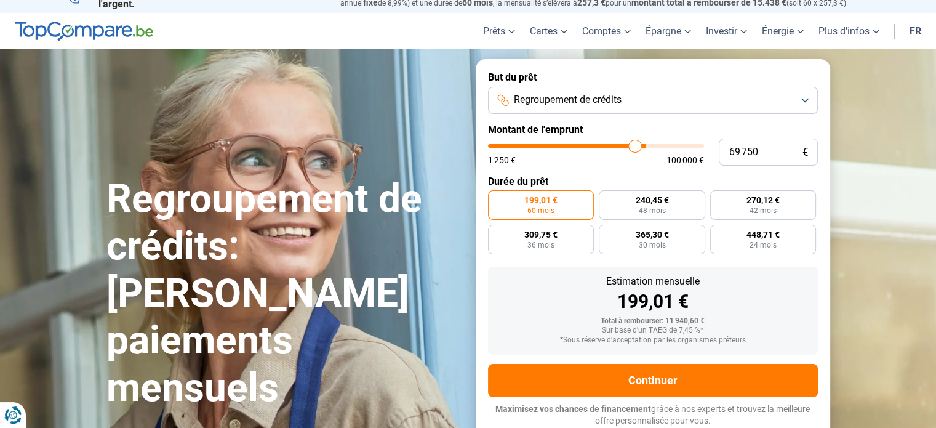
type input "68 500"
type input "68500"
type input "66 500"
type input "66500"
type input "64 000"
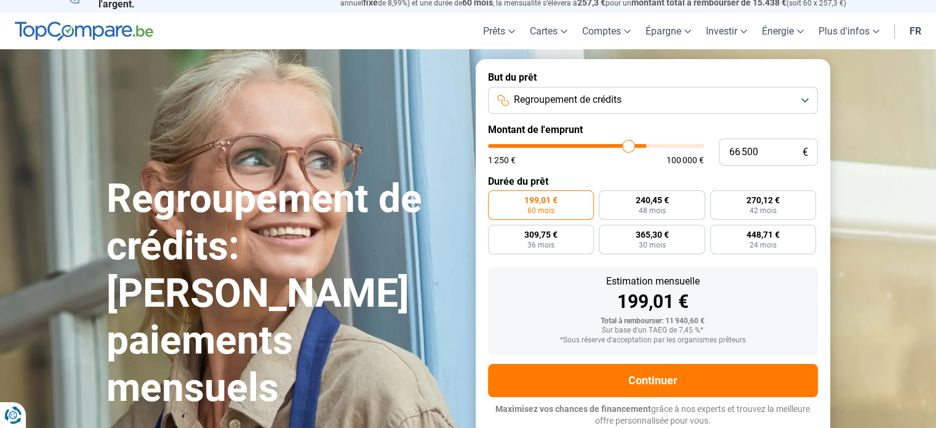
type input "64000"
type input "63 000"
type input "63000"
type input "62 000"
type input "62000"
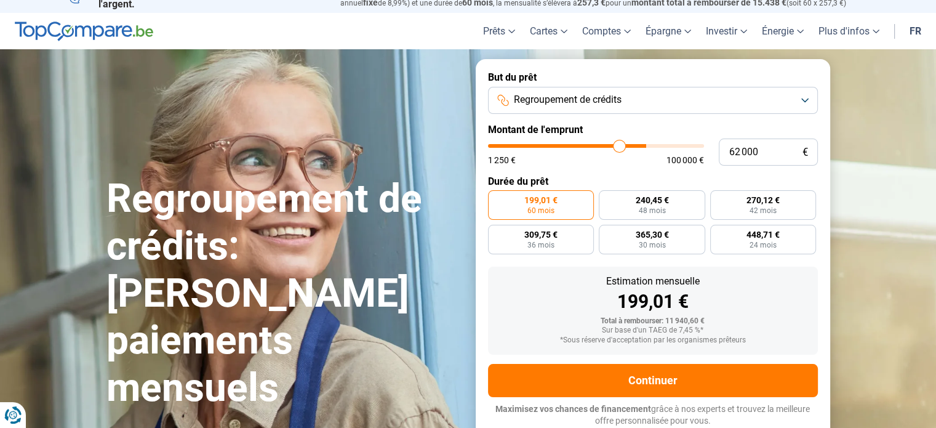
type input "61 500"
type input "61500"
type input "61 000"
type input "61000"
type input "60 750"
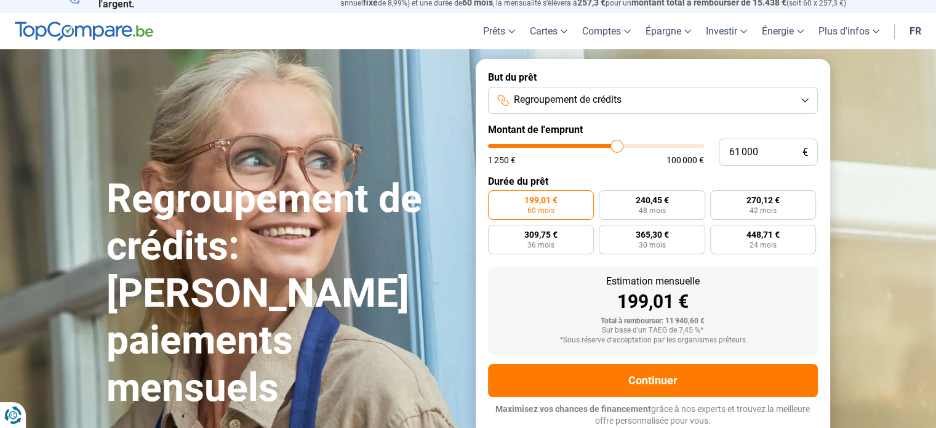
type input "60750"
type input "60 500"
type input "60500"
type input "60 250"
type input "60250"
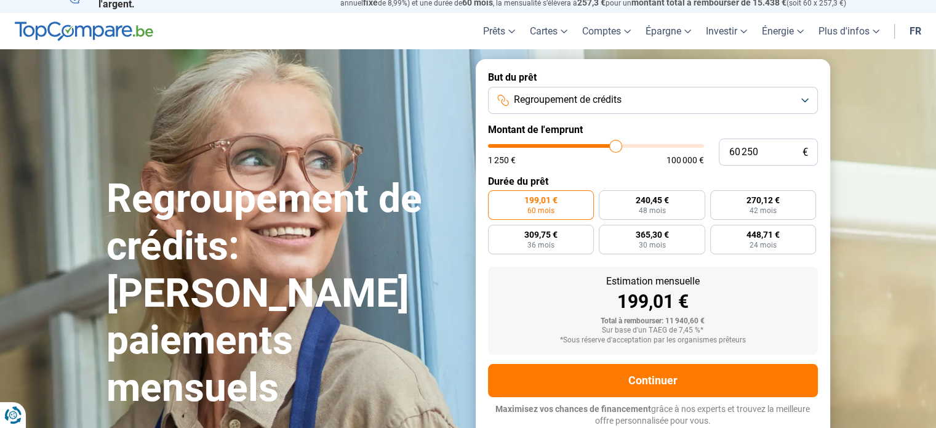
type input "60 000"
type input "60000"
type input "59 500"
type input "59500"
type input "59 000"
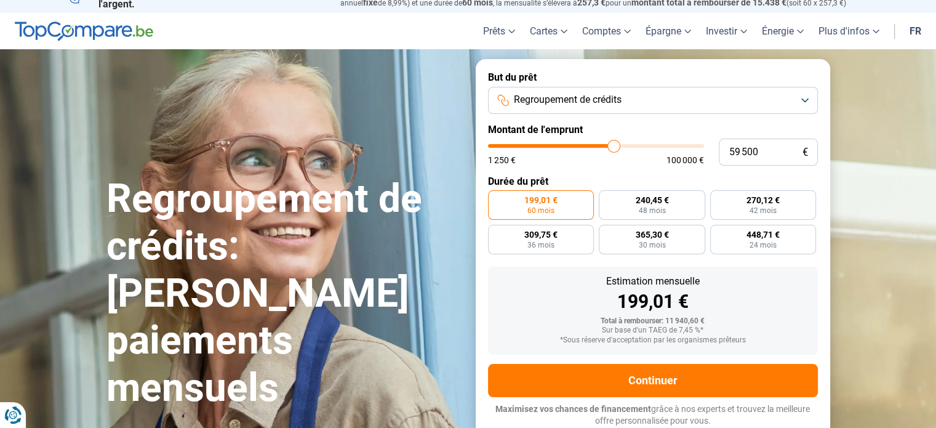
type input "59000"
type input "58 750"
type input "58750"
type input "58 250"
type input "58250"
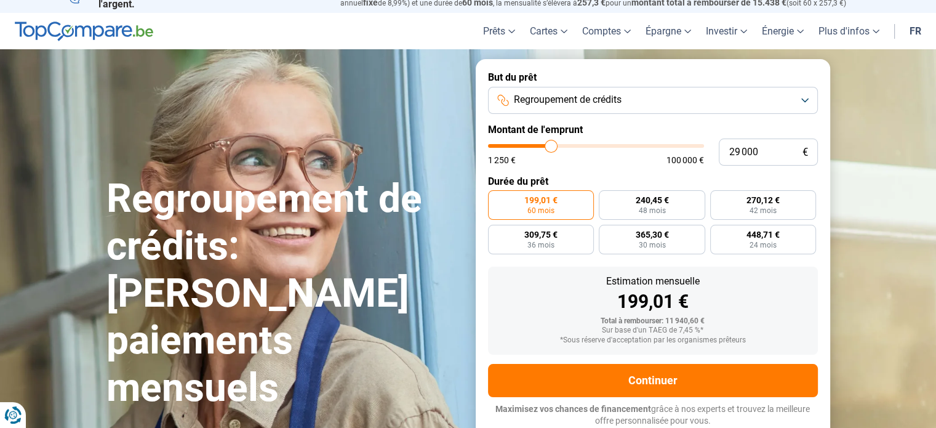
drag, startPoint x: 513, startPoint y: 152, endPoint x: 552, endPoint y: 174, distance: 43.8
click at [552, 148] on input "range" at bounding box center [596, 146] width 216 height 4
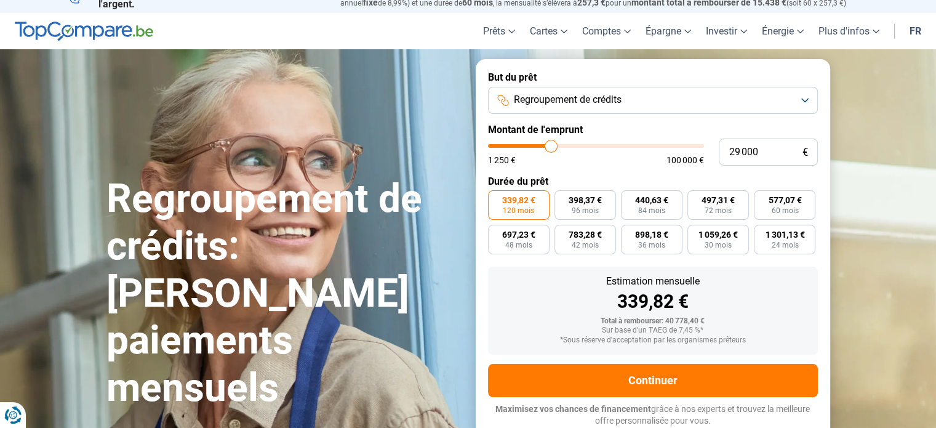
click at [524, 204] on span "339,82 €" at bounding box center [518, 200] width 33 height 9
click at [496, 198] on input "339,82 € 120 mois" at bounding box center [492, 194] width 8 height 8
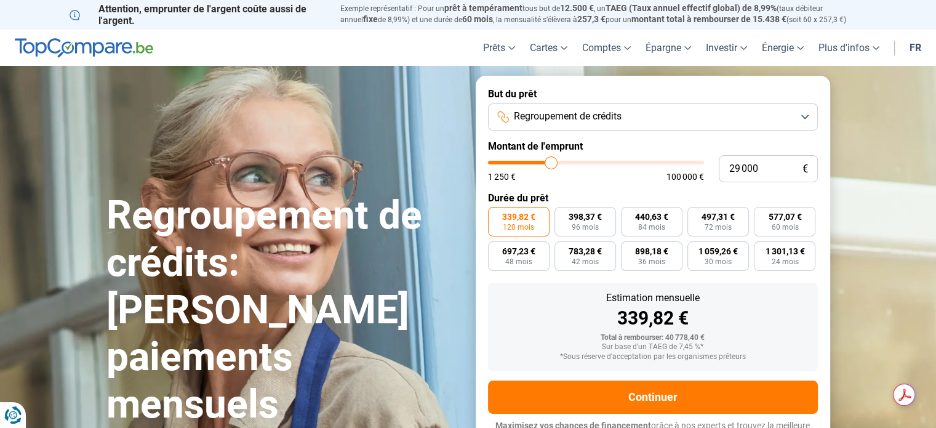
click at [604, 176] on div "1 250 € 100 000 €" at bounding box center [596, 176] width 216 height 9
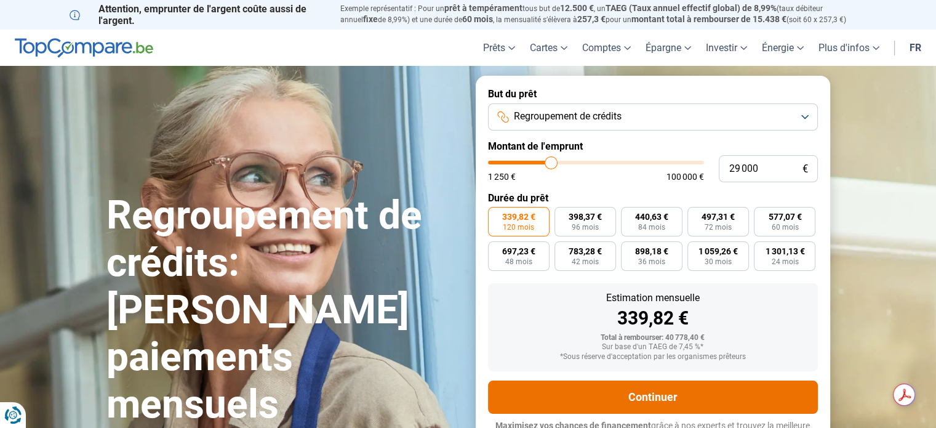
click at [633, 392] on button "Continuer" at bounding box center [653, 396] width 330 height 33
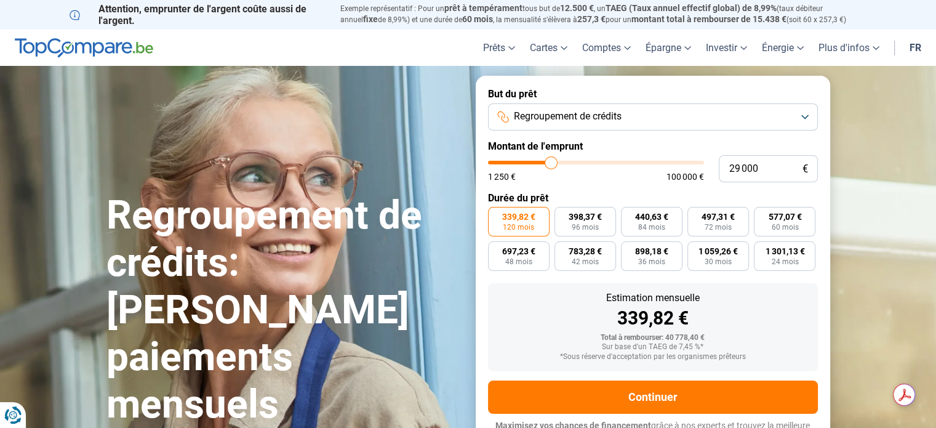
click at [680, 147] on label "Montant de l'emprunt" at bounding box center [653, 146] width 330 height 12
click at [553, 163] on input "range" at bounding box center [596, 163] width 216 height 4
click at [558, 163] on input "range" at bounding box center [596, 163] width 216 height 4
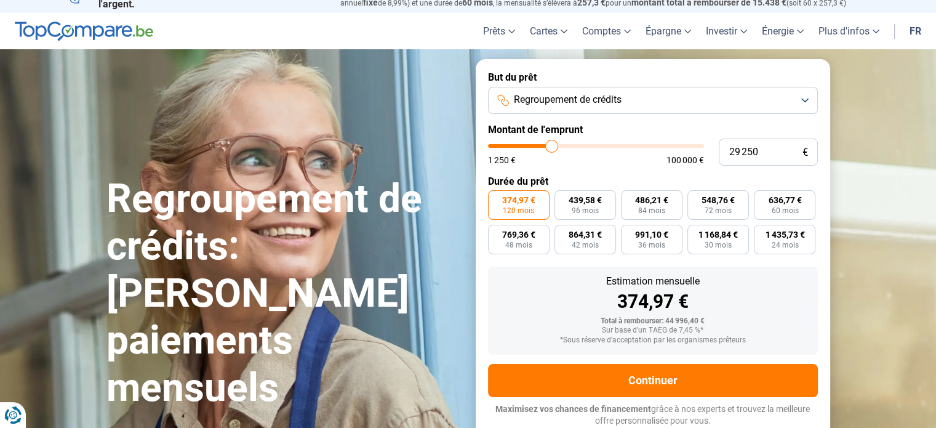
click at [552, 144] on input "range" at bounding box center [596, 146] width 216 height 4
click at [677, 302] on div "342,75 €" at bounding box center [653, 301] width 310 height 18
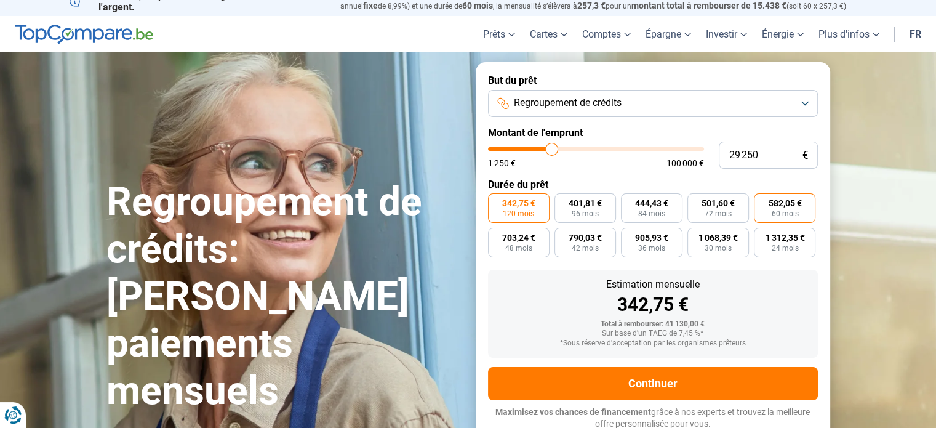
click at [783, 211] on span "60 mois" at bounding box center [784, 213] width 27 height 7
click at [762, 201] on input "582,05 € 60 mois" at bounding box center [758, 197] width 8 height 8
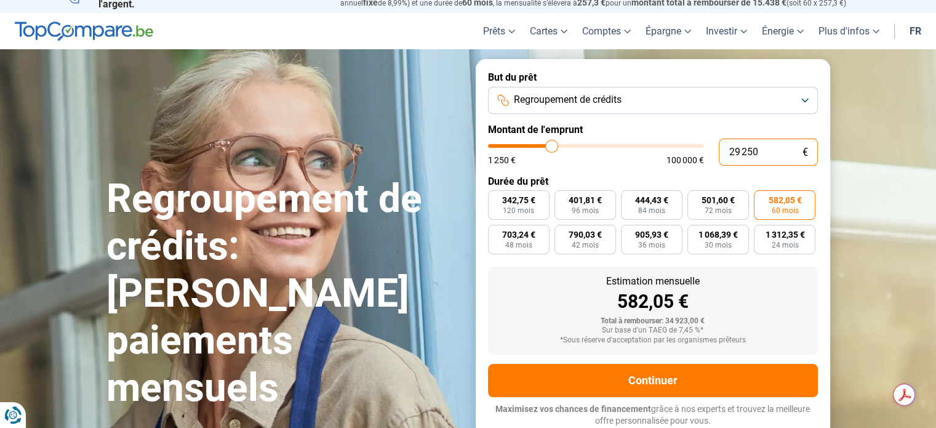
drag, startPoint x: 762, startPoint y: 147, endPoint x: 699, endPoint y: 167, distance: 66.4
click at [699, 167] on form "But du prêt Regroupement de crédits Montant de l'emprunt 29 250 € 1 250 € 100 0…" at bounding box center [653, 249] width 355 height 380
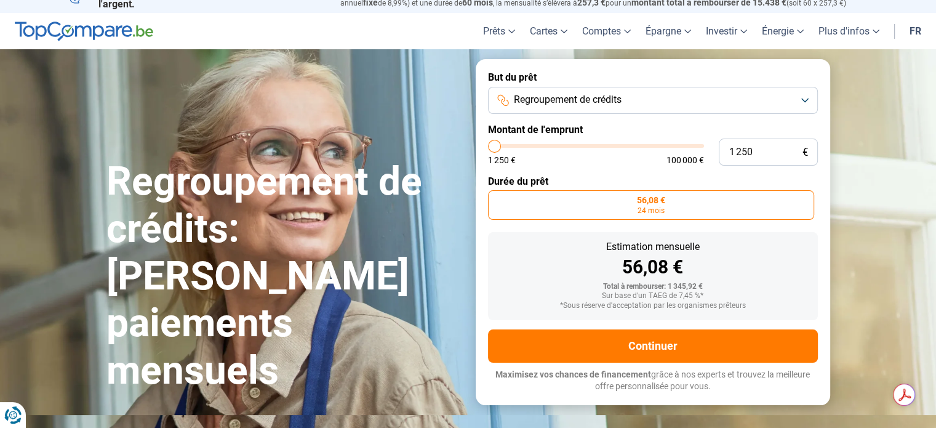
click at [670, 120] on form "But du prêt Regroupement de crédits Montant de l'emprunt 1 250 € 1 250 € 100 00…" at bounding box center [653, 231] width 355 height 345
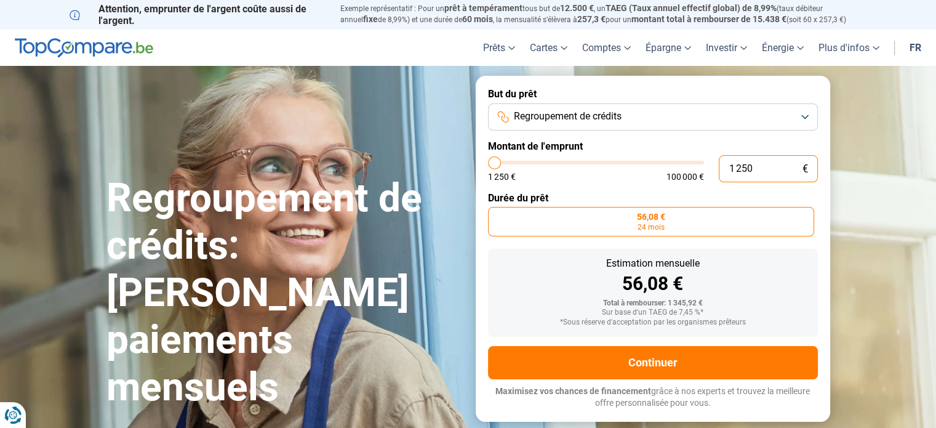
click at [749, 167] on input "1 250" at bounding box center [768, 168] width 99 height 27
drag, startPoint x: 749, startPoint y: 167, endPoint x: 726, endPoint y: 182, distance: 27.5
click at [726, 182] on form "But du prêt Regroupement de crédits Montant de l'emprunt 1 250 € 1 250 € 100 00…" at bounding box center [653, 248] width 355 height 345
drag, startPoint x: 754, startPoint y: 164, endPoint x: 720, endPoint y: 178, distance: 36.5
click at [720, 178] on input "1 250" at bounding box center [768, 168] width 99 height 27
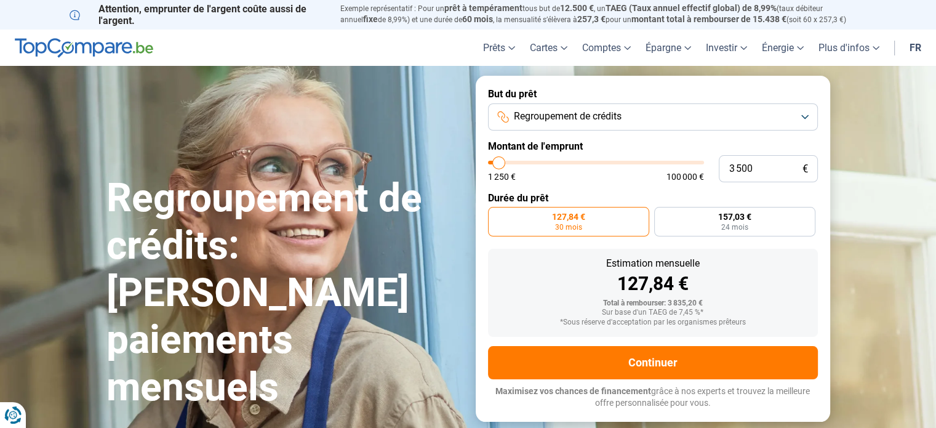
click at [605, 179] on div "1 250 € 100 000 €" at bounding box center [596, 176] width 216 height 9
click at [762, 167] on input "3 500" at bounding box center [768, 168] width 99 height 27
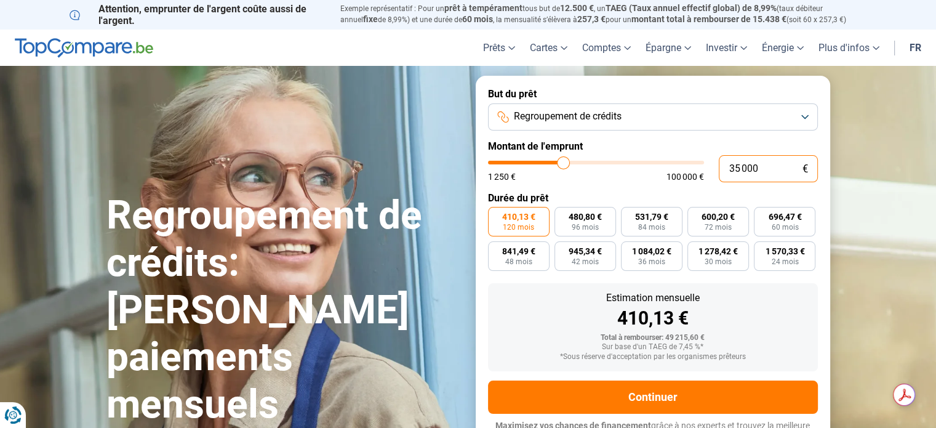
scroll to position [17, 0]
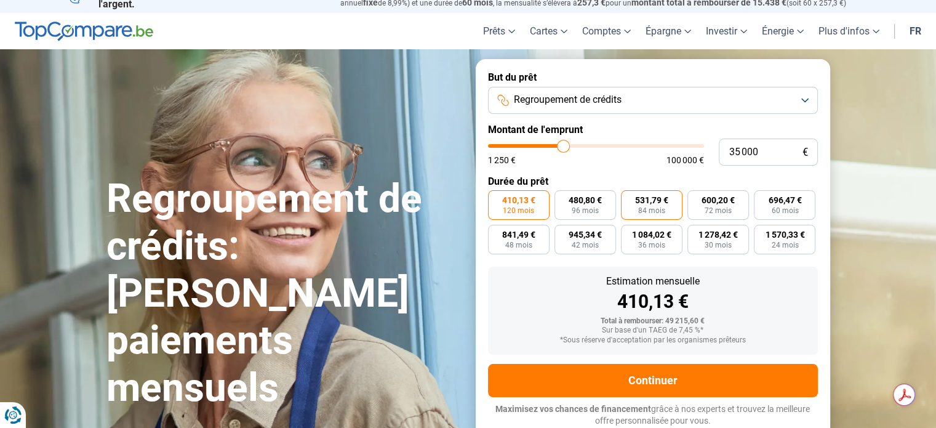
click at [646, 212] on span "84 mois" at bounding box center [651, 210] width 27 height 7
click at [629, 198] on input "531,79 € 84 mois" at bounding box center [625, 194] width 8 height 8
click at [529, 208] on span "120 mois" at bounding box center [518, 210] width 31 height 7
click at [496, 198] on input "410,13 € 120 mois" at bounding box center [492, 194] width 8 height 8
drag, startPoint x: 768, startPoint y: 155, endPoint x: 726, endPoint y: 159, distance: 42.1
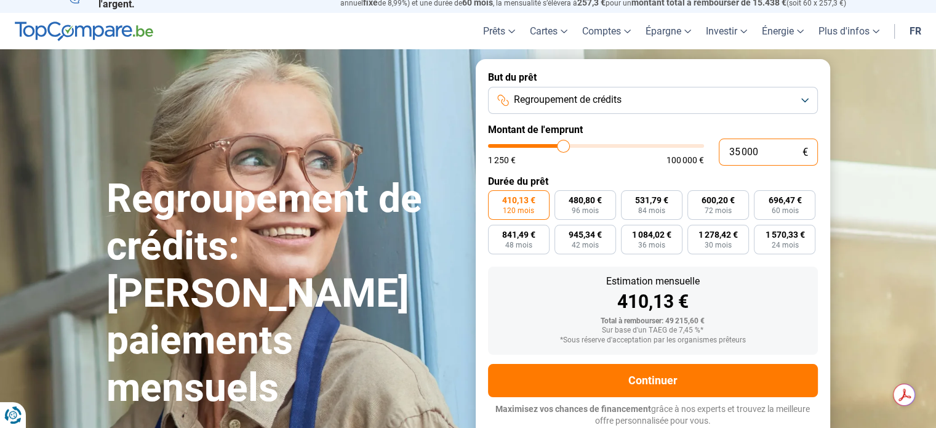
click at [726, 159] on input "35 000" at bounding box center [768, 152] width 99 height 27
click at [691, 134] on label "Montant de l'emprunt" at bounding box center [653, 130] width 330 height 12
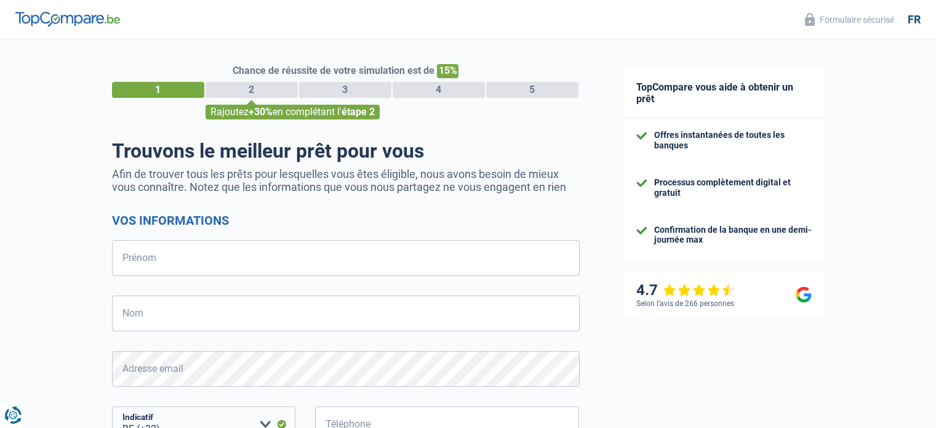
select select "32"
click at [233, 268] on input "Prénom" at bounding box center [346, 258] width 468 height 36
click at [936, 201] on div "TopCompare vous aide à obtenir un prêt Offres instantanées de toutes les banque…" at bounding box center [769, 354] width 335 height 630
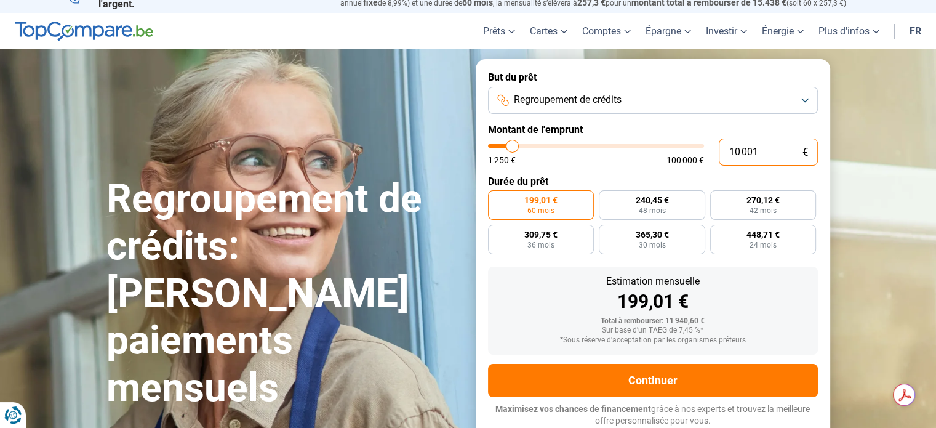
click at [765, 147] on input "10 001" at bounding box center [768, 152] width 99 height 27
type input "1 000"
type input "1250"
type input "100"
type input "1250"
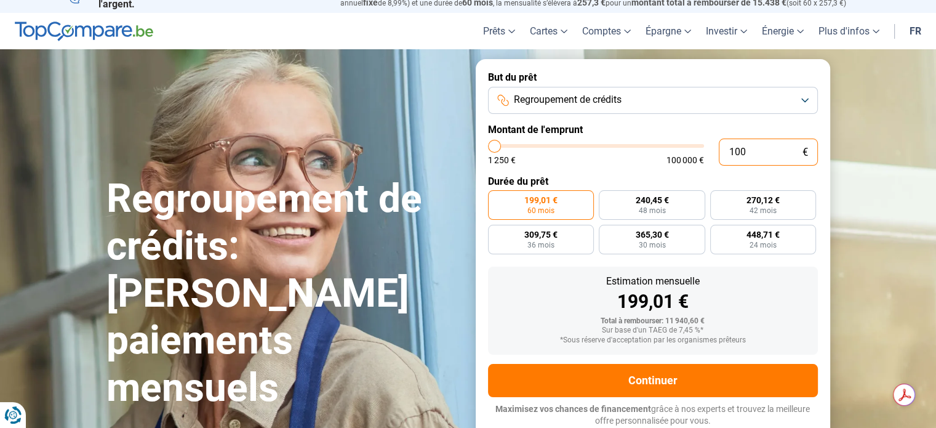
type input "10"
type input "1250"
type input "1"
type input "1250"
type input "15"
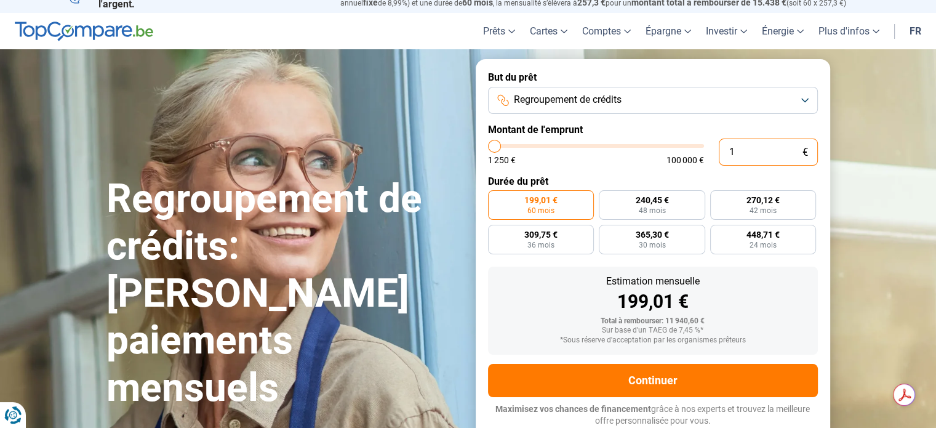
type input "1250"
type input "150"
type input "1250"
type input "1 500"
type input "1500"
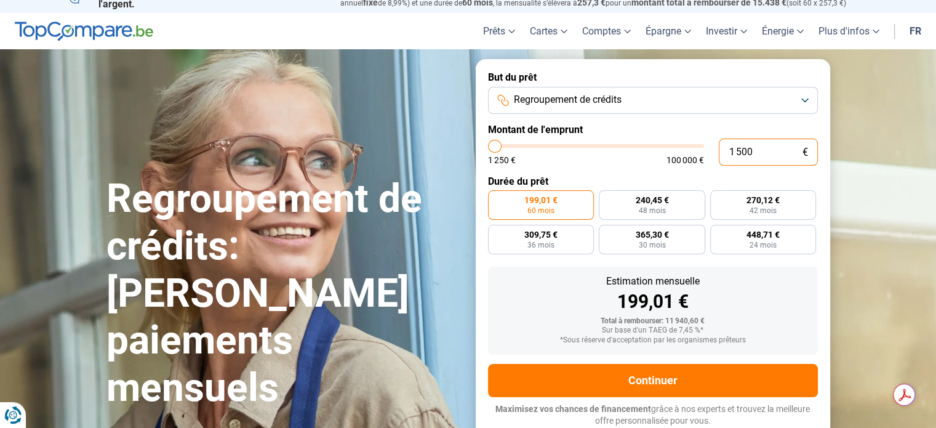
type input "15 000"
type input "15000"
click at [640, 164] on div "1 250 € 100 000 €" at bounding box center [596, 160] width 216 height 9
click at [739, 150] on input "15 000" at bounding box center [768, 152] width 99 height 27
type input "1 000"
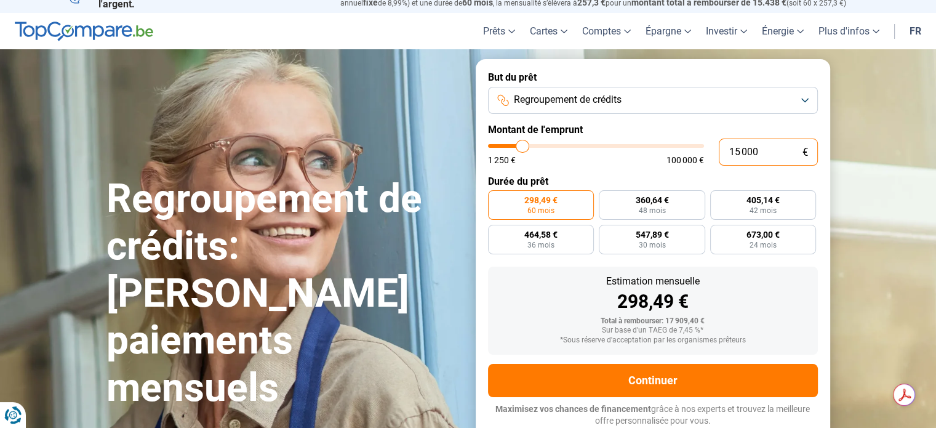
type input "1250"
type input "13 000"
type input "13000"
click at [696, 119] on form "But du prêt Regroupement de crédits Montant de l'emprunt 13 000 € 1 250 € 100 0…" at bounding box center [653, 249] width 355 height 380
drag, startPoint x: 760, startPoint y: 145, endPoint x: 731, endPoint y: 160, distance: 32.2
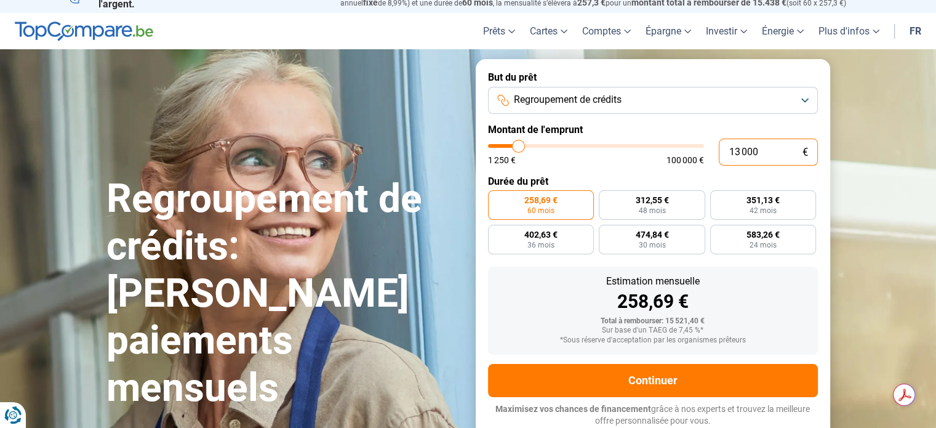
click at [731, 160] on input "13 000" at bounding box center [768, 152] width 99 height 27
type input "2"
type input "1250"
type input "0"
type input "1250"
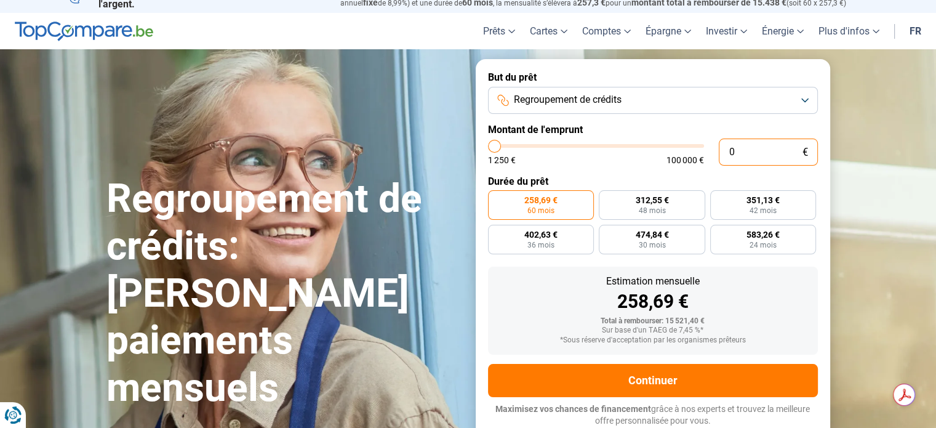
type input "1"
type input "1250"
type input "12"
type input "1250"
type input "120"
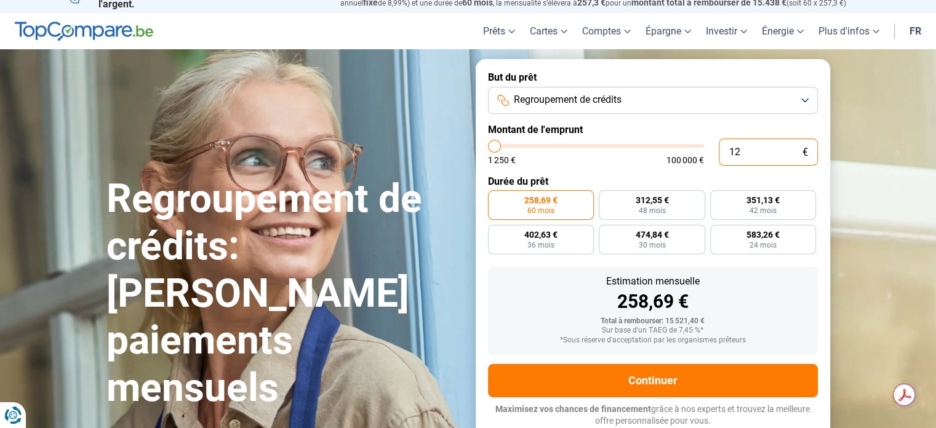
type input "1250"
type input "1 200"
type input "1250"
type input "12 000"
type input "12000"
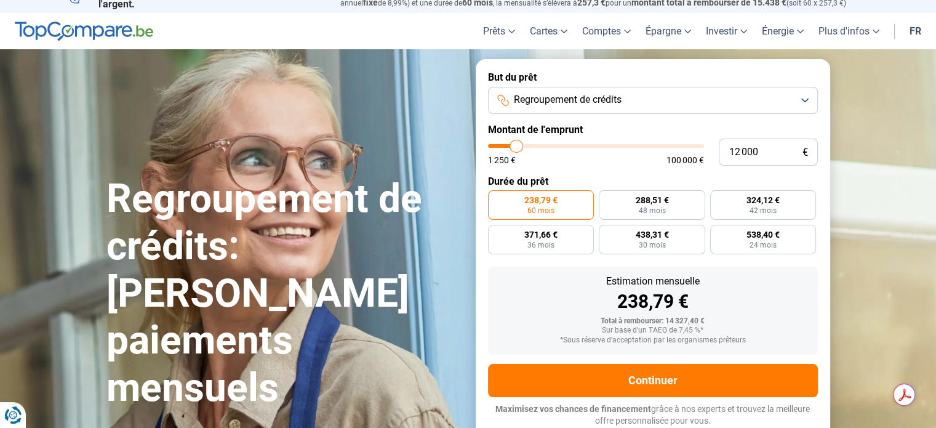
click at [667, 131] on label "Montant de l'emprunt" at bounding box center [653, 130] width 330 height 12
click at [558, 209] on label "238,79 € 60 mois" at bounding box center [541, 205] width 107 height 30
click at [496, 198] on input "238,79 € 60 mois" at bounding box center [492, 194] width 8 height 8
click at [763, 147] on input "12 000" at bounding box center [768, 152] width 99 height 27
type input "1 200"
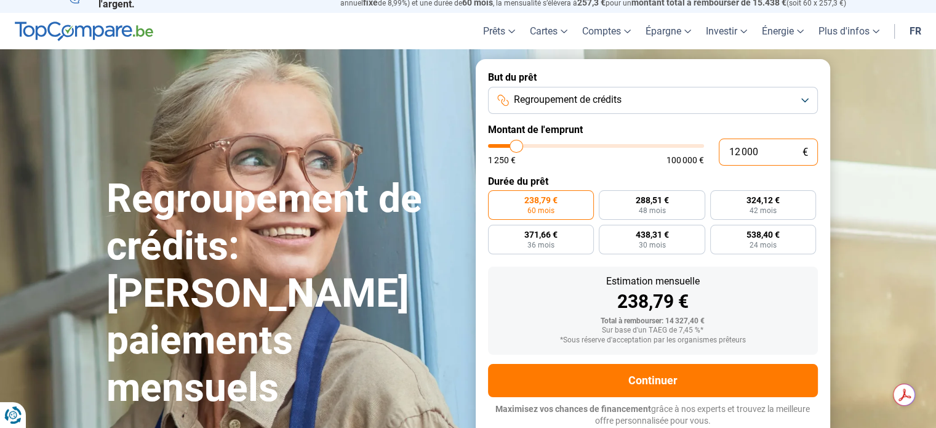
type input "1250"
type input "120"
type input "1250"
type input "12"
type input "1250"
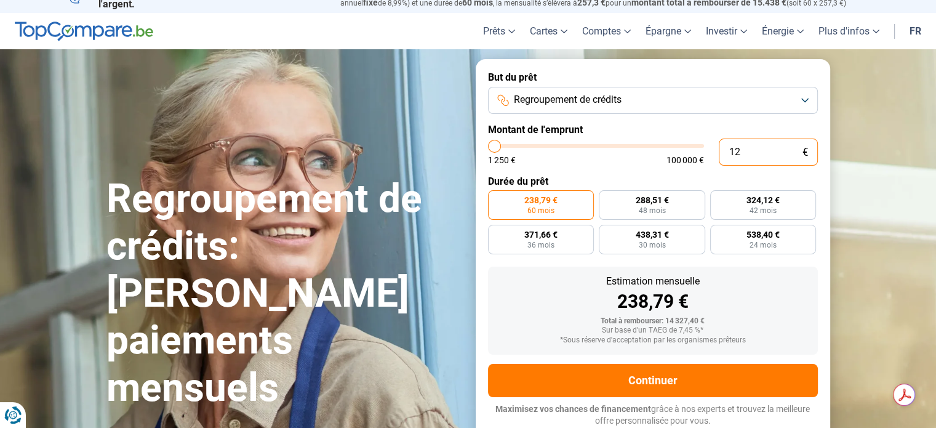
type input "1"
type input "1250"
type input "1 250"
type input "1250"
radio input "true"
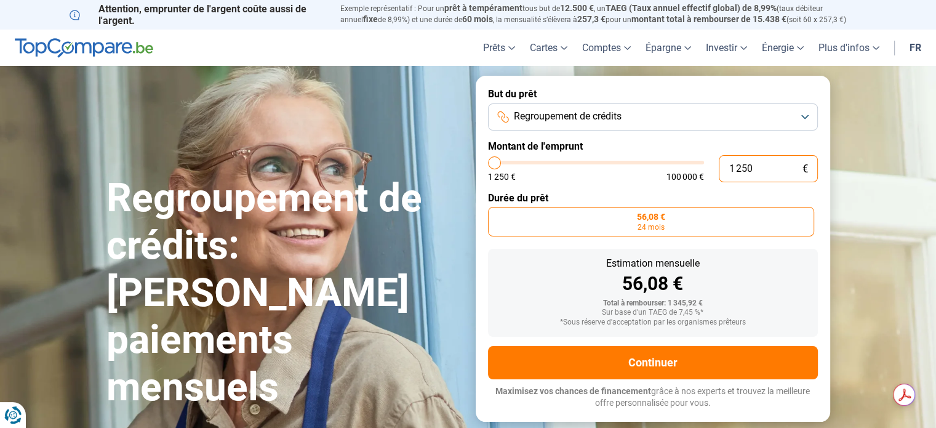
type input "12 500"
type input "12500"
type input "1 250"
type input "1250"
type input "125"
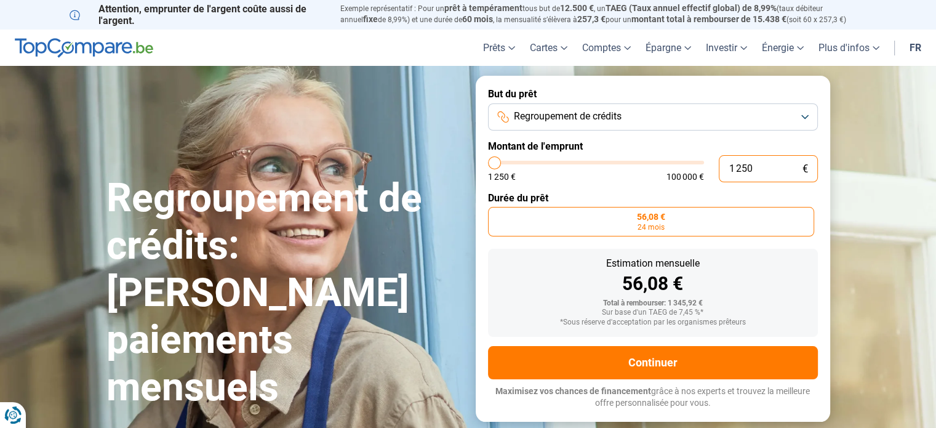
type input "1250"
type input "12"
type input "1250"
type input "120"
type input "1250"
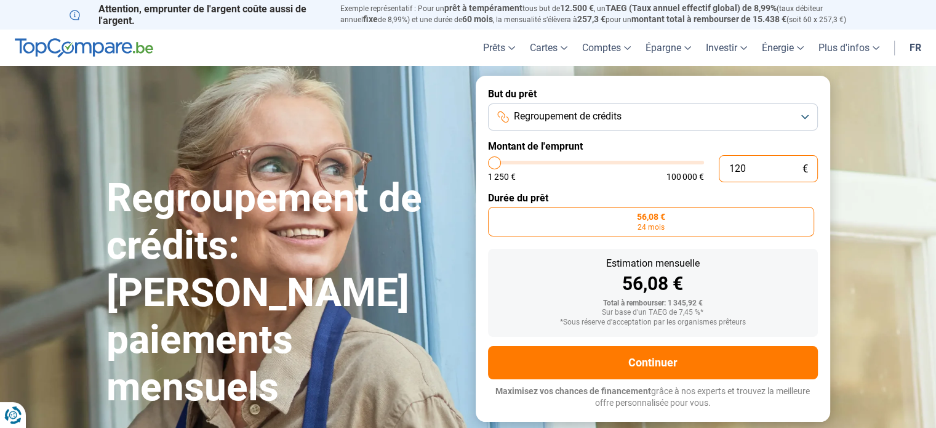
type input "12"
type input "1250"
type input "1"
type input "1250"
type input "0"
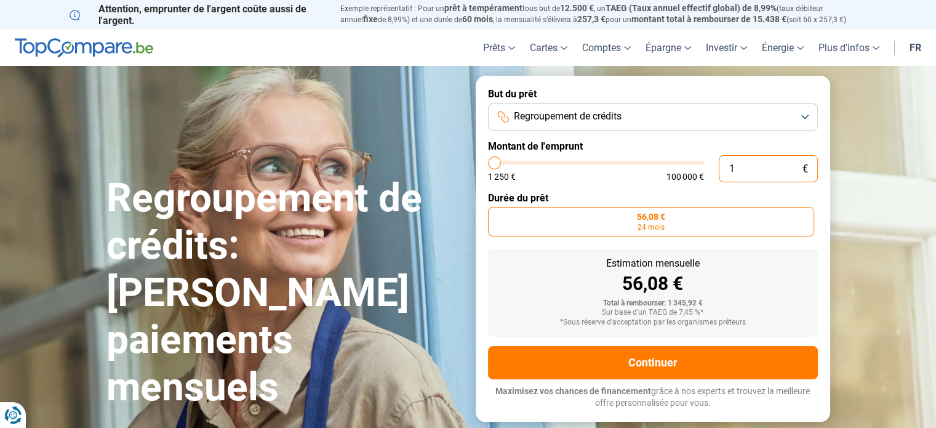
type input "1250"
type input "1"
type input "1250"
type input "10"
type input "1250"
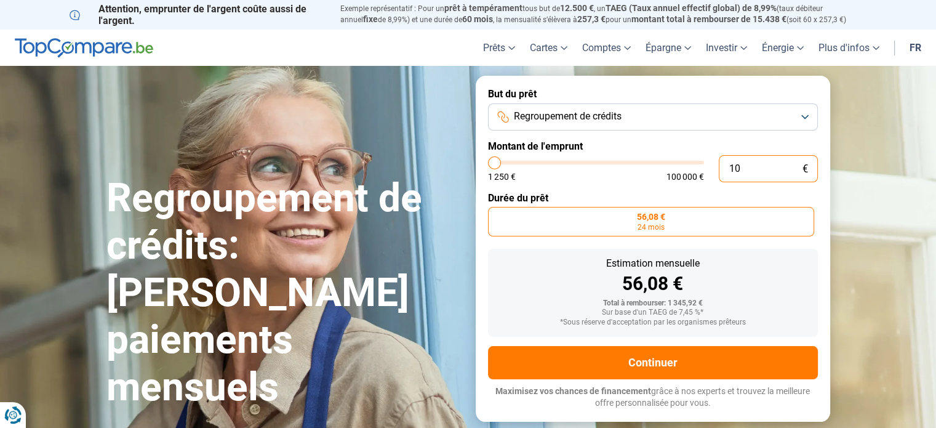
type input "100"
type input "1250"
type input "1 000"
type input "1250"
type input "10 000"
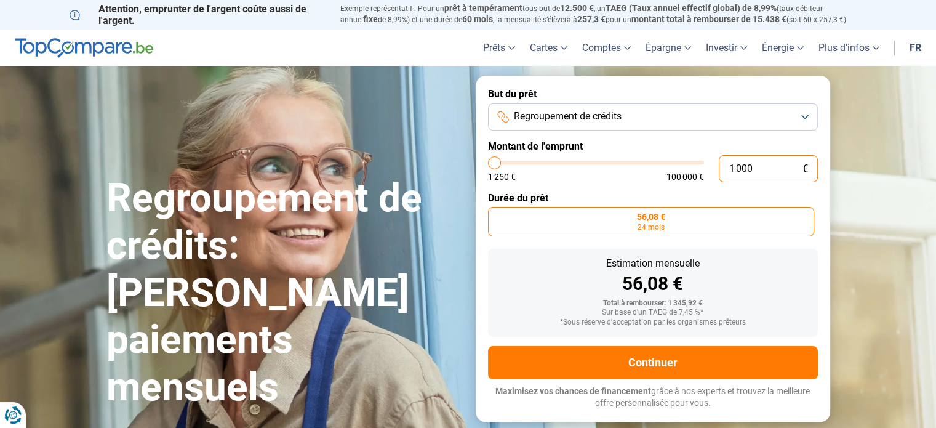
type input "10000"
radio input "false"
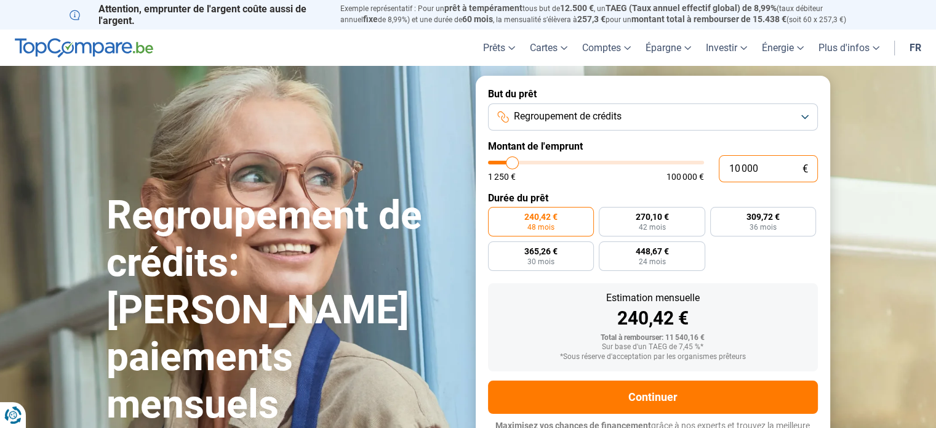
type input "10 000"
click at [637, 147] on label "Montant de l'emprunt" at bounding box center [653, 146] width 330 height 12
